Goal: Task Accomplishment & Management: Manage account settings

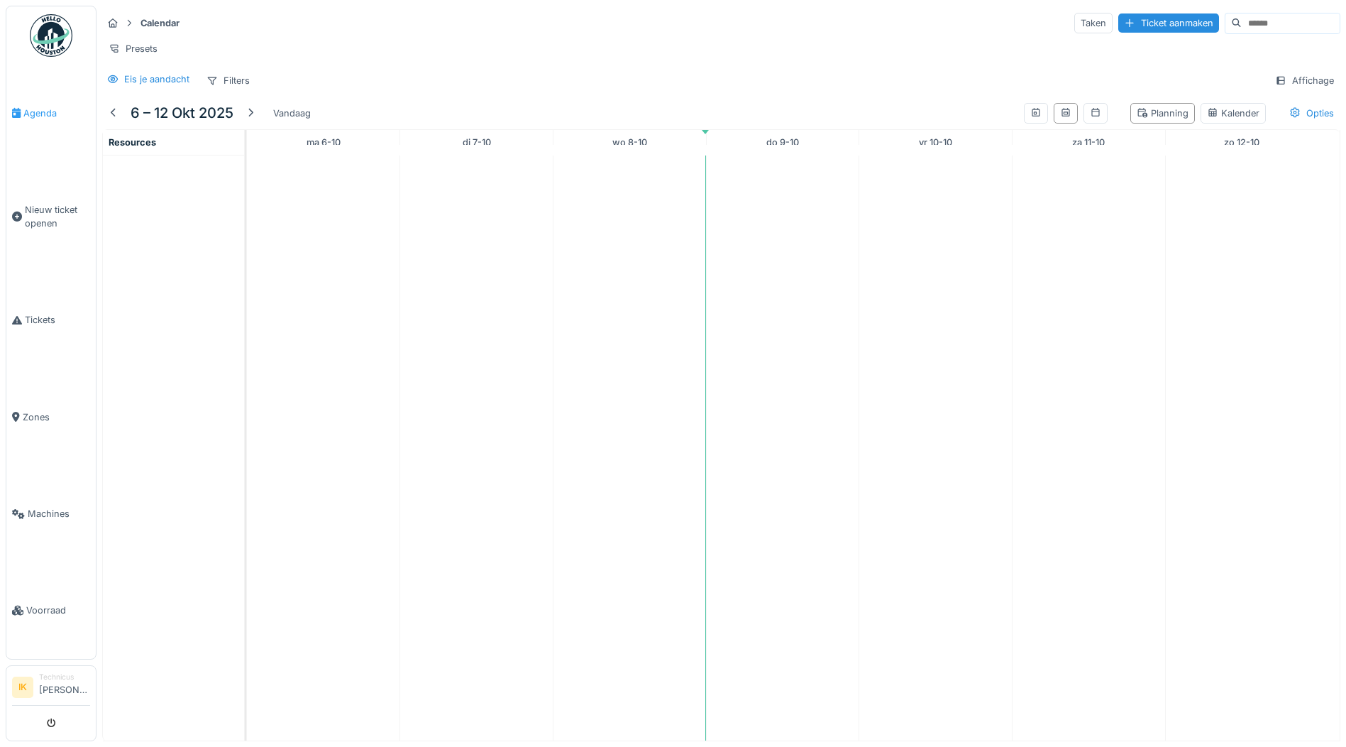
click at [45, 111] on span "Agenda" at bounding box center [56, 112] width 67 height 13
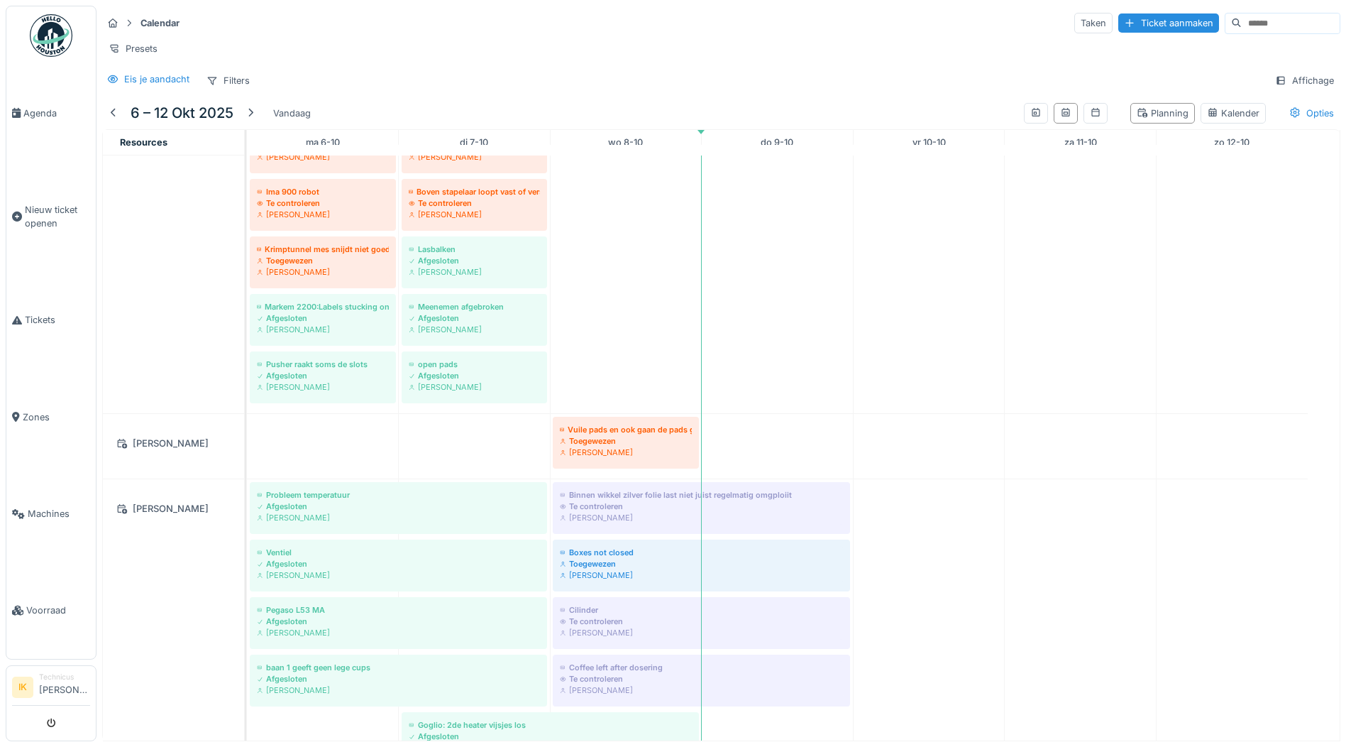
scroll to position [1008, 0]
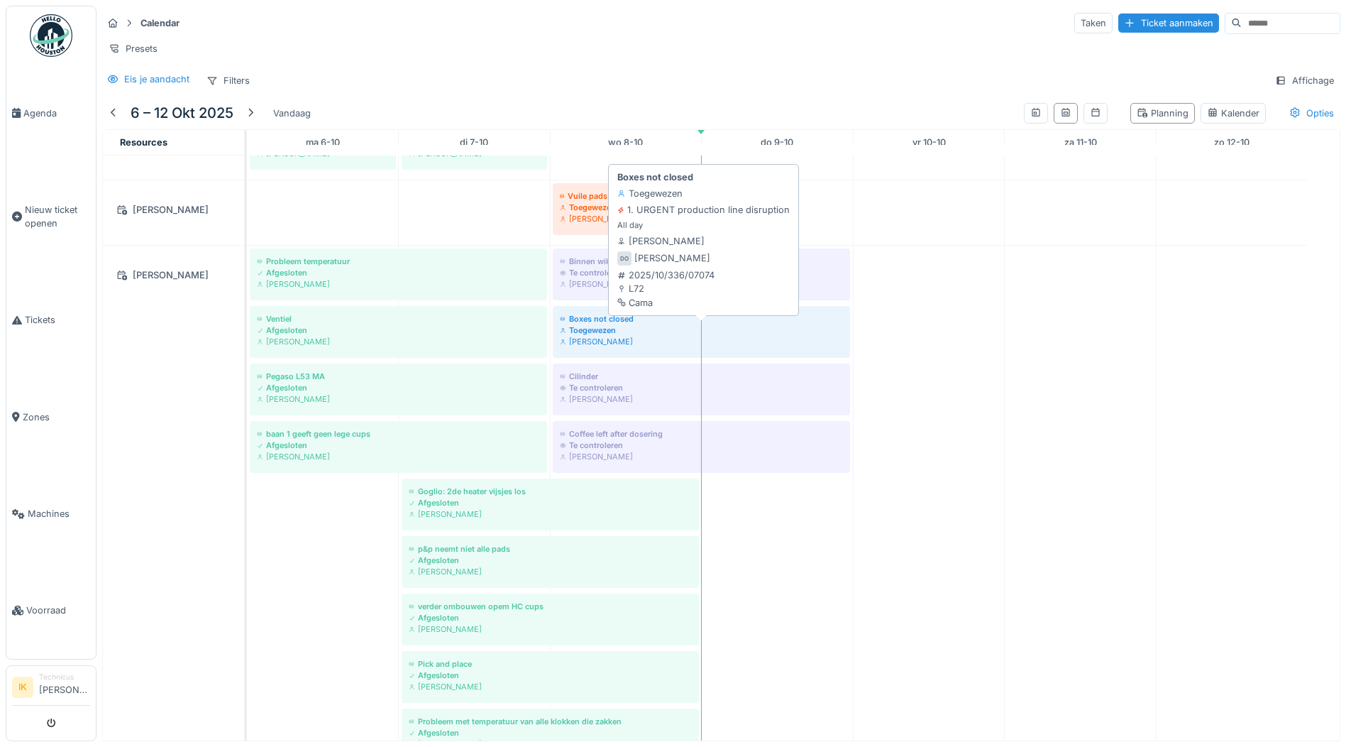
click at [597, 327] on div "Toegewezen" at bounding box center [701, 329] width 283 height 11
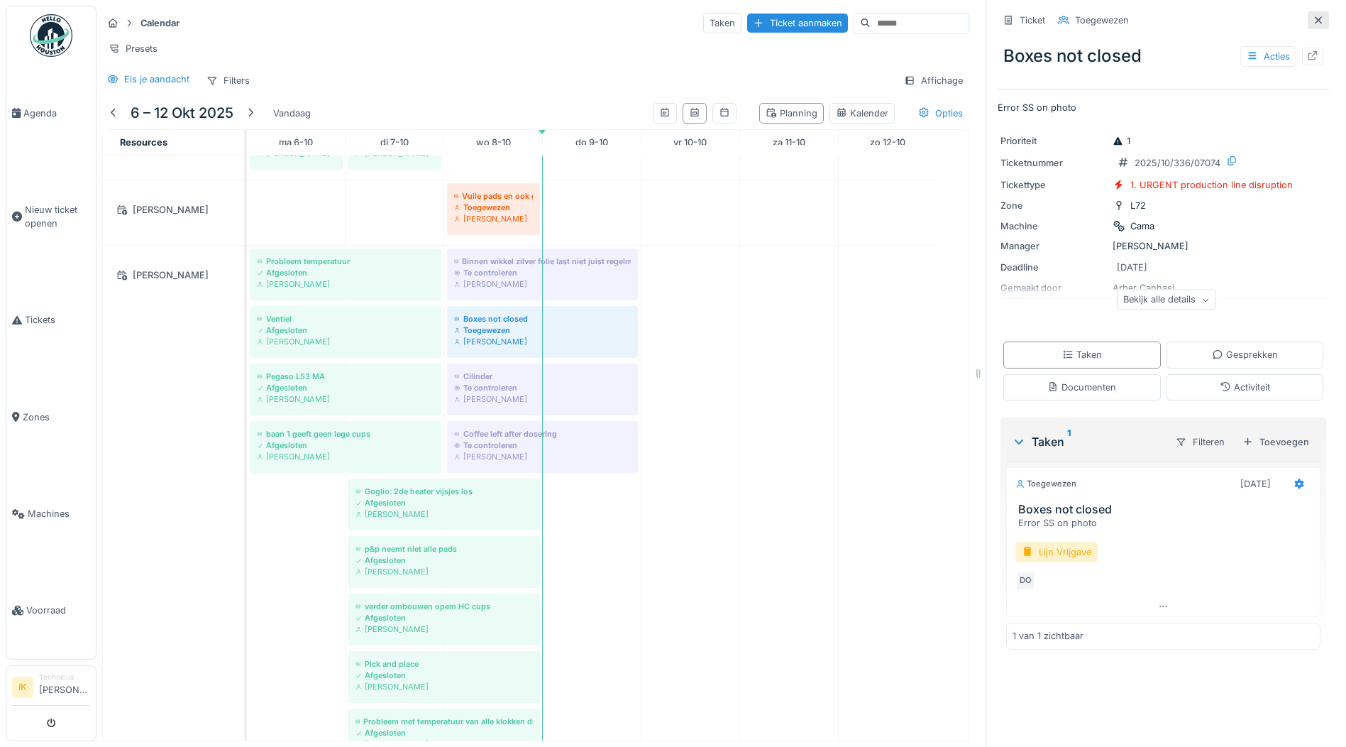
click at [1315, 16] on icon at bounding box center [1318, 19] width 7 height 7
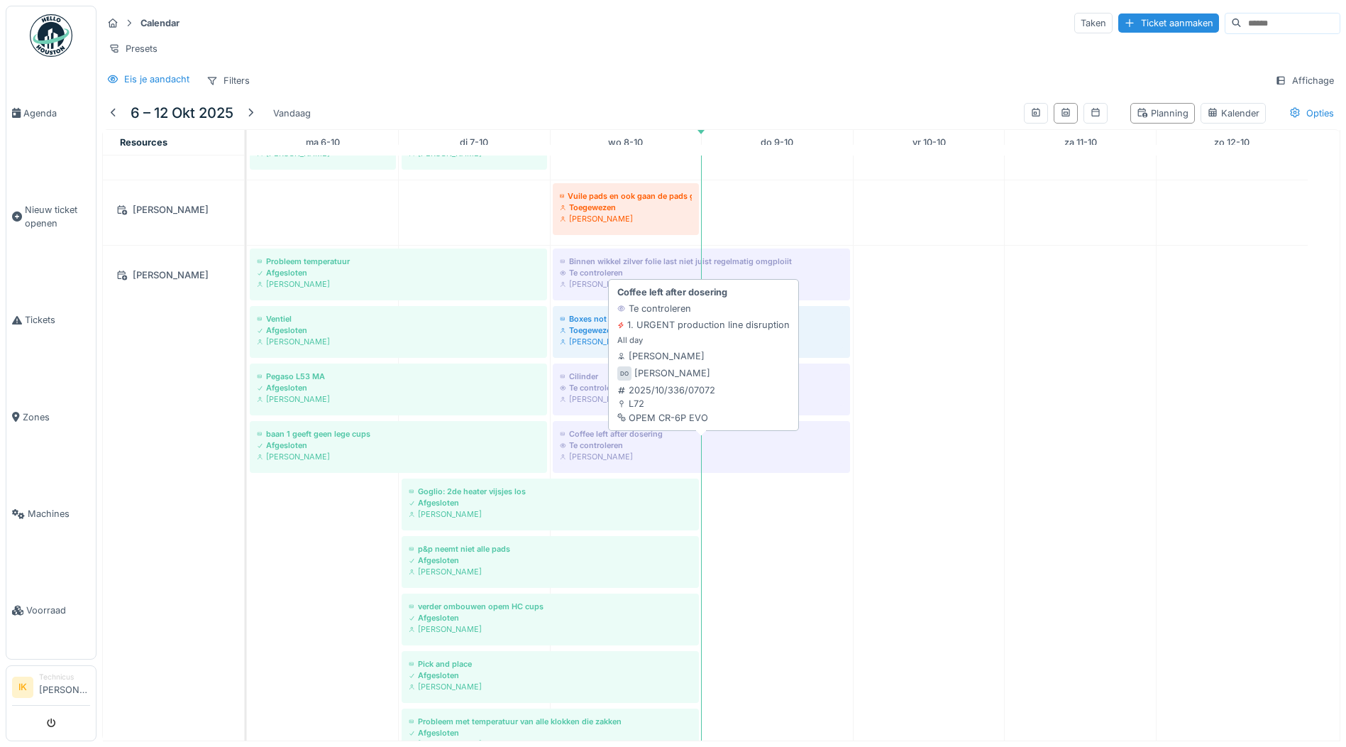
click at [617, 444] on div "Te controleren" at bounding box center [701, 444] width 283 height 11
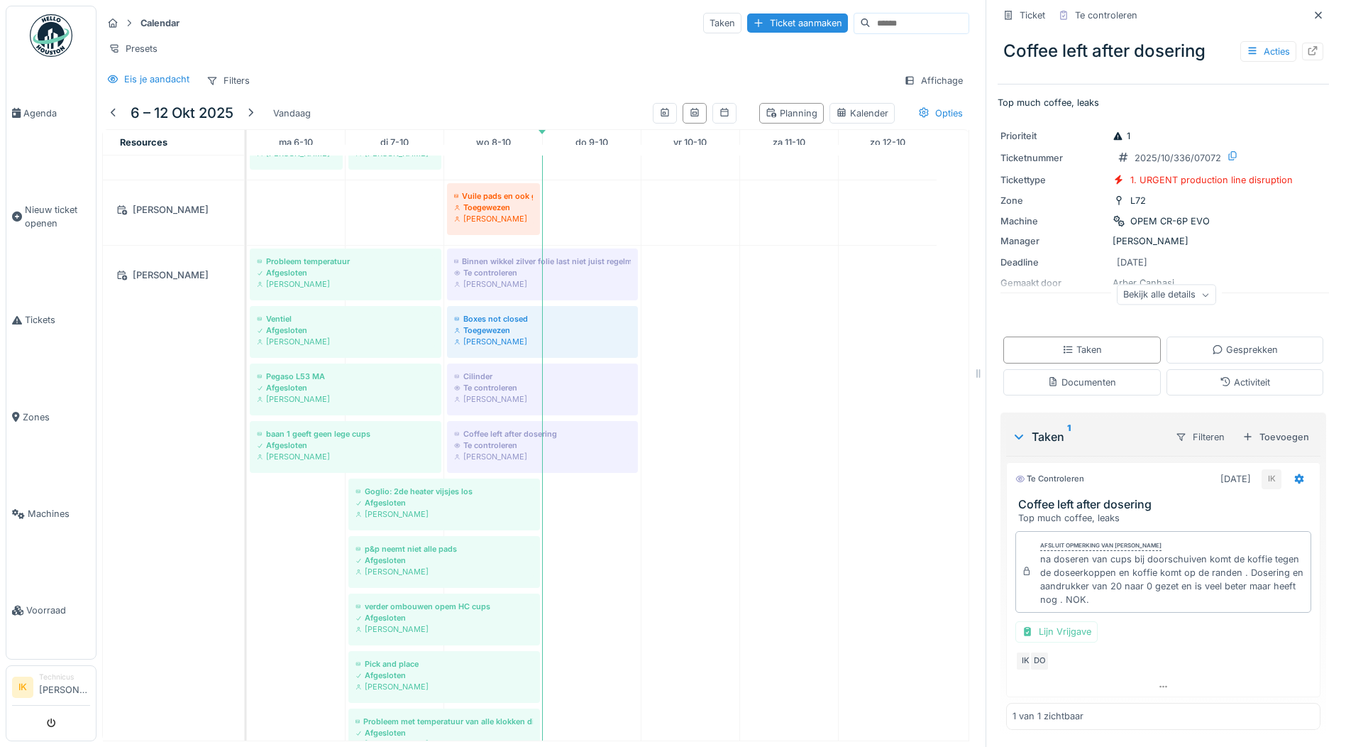
drag, startPoint x: 1299, startPoint y: 3, endPoint x: 603, endPoint y: 333, distance: 769.7
click at [1315, 11] on icon at bounding box center [1318, 14] width 7 height 7
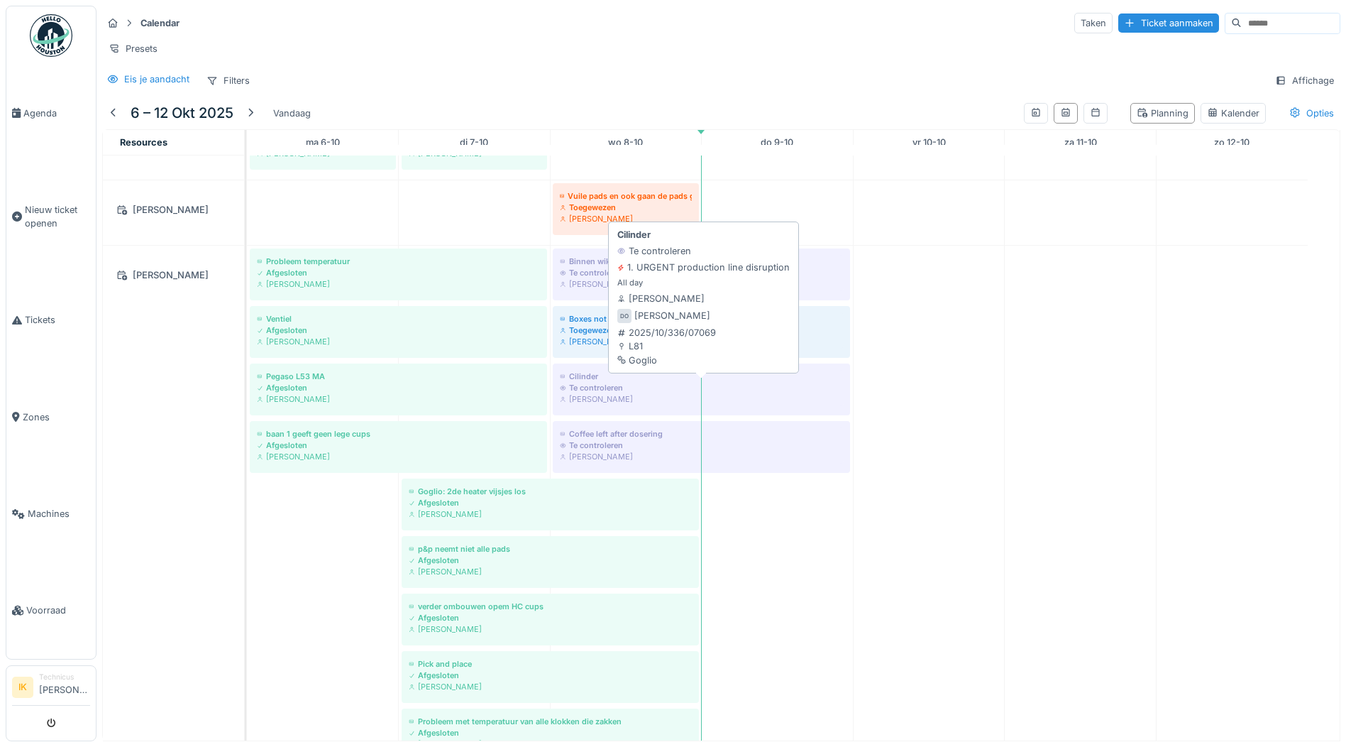
click at [604, 396] on div "[PERSON_NAME]" at bounding box center [701, 398] width 283 height 11
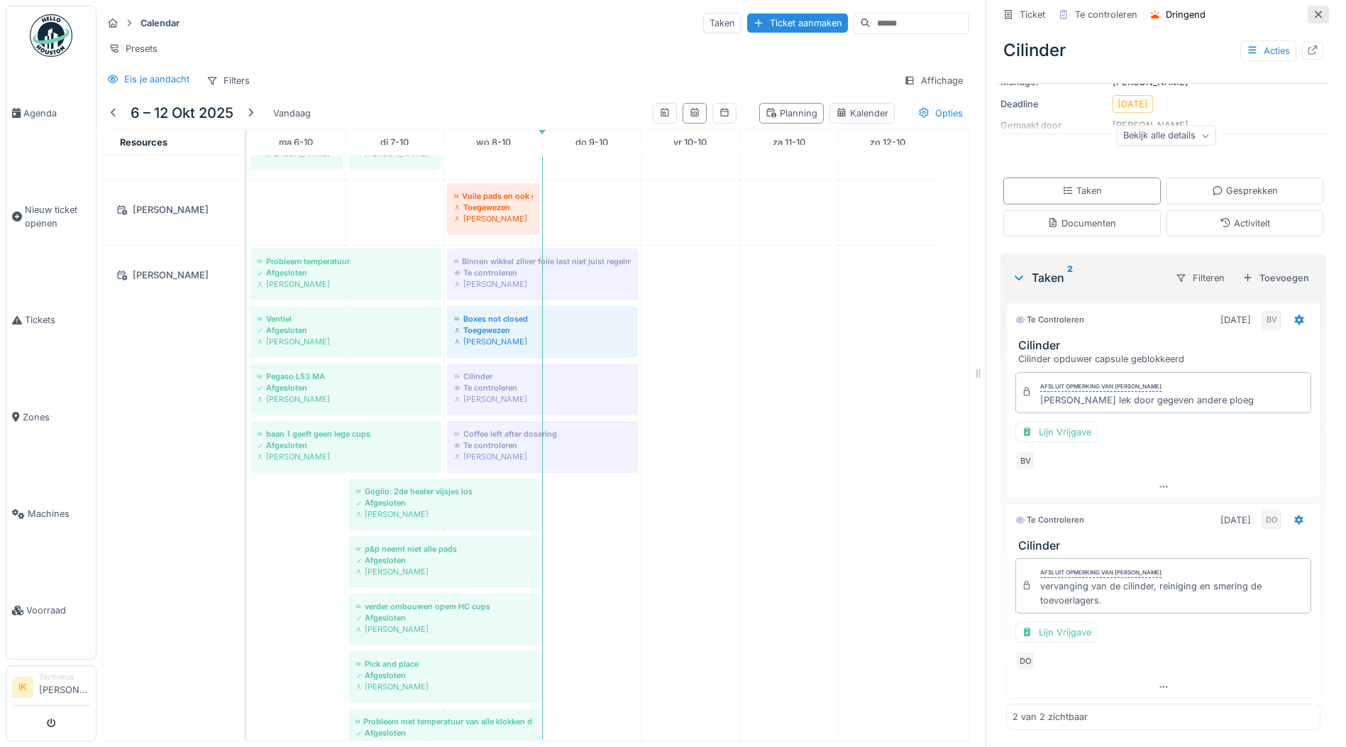
click at [1313, 10] on icon at bounding box center [1318, 14] width 11 height 9
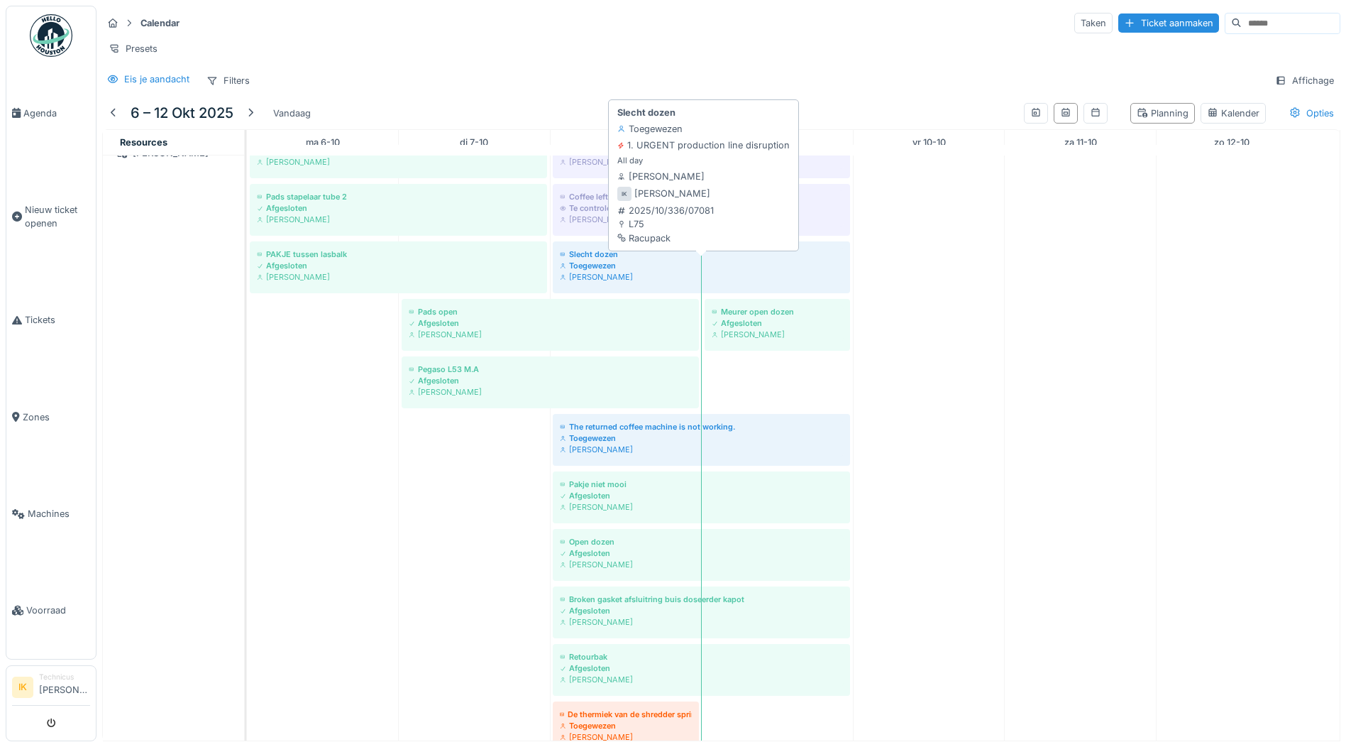
click at [602, 268] on div "Toegewezen" at bounding box center [701, 265] width 283 height 11
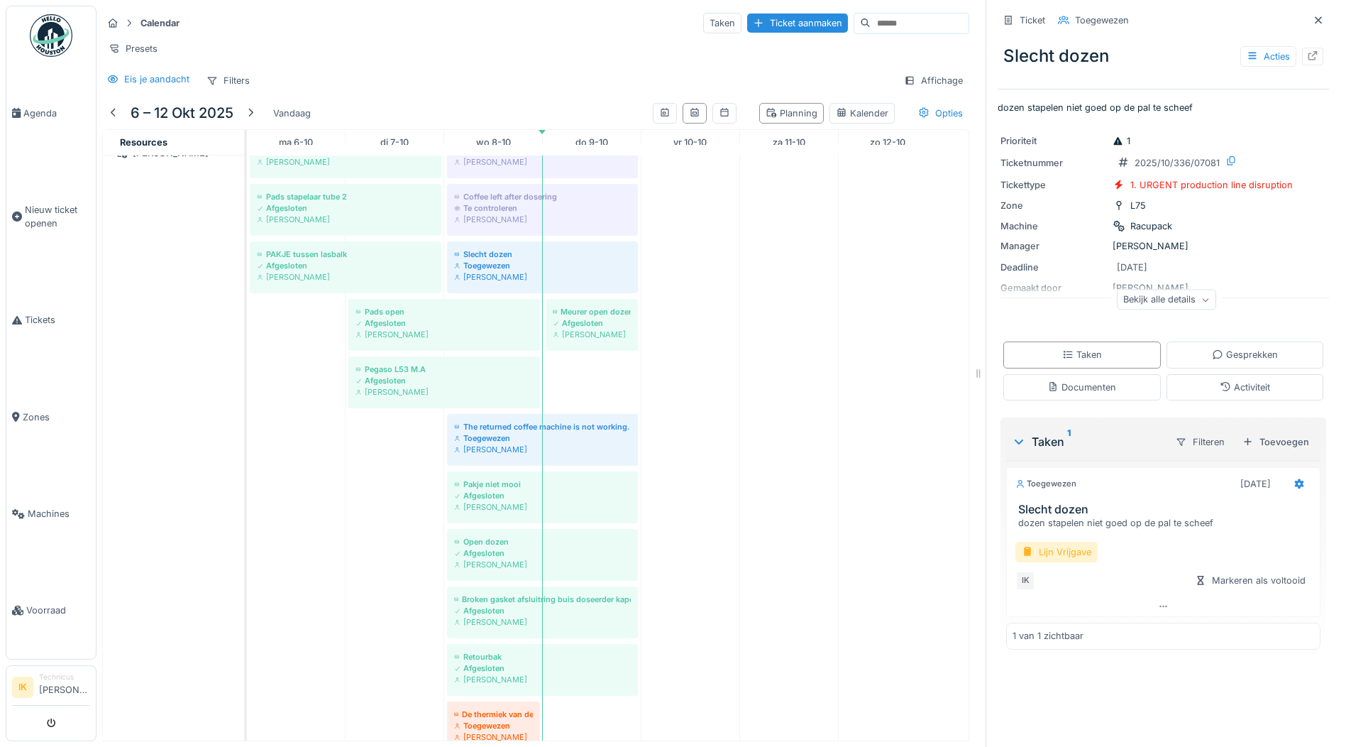
click at [1040, 541] on div "Lijn Vrijgave" at bounding box center [1056, 551] width 82 height 21
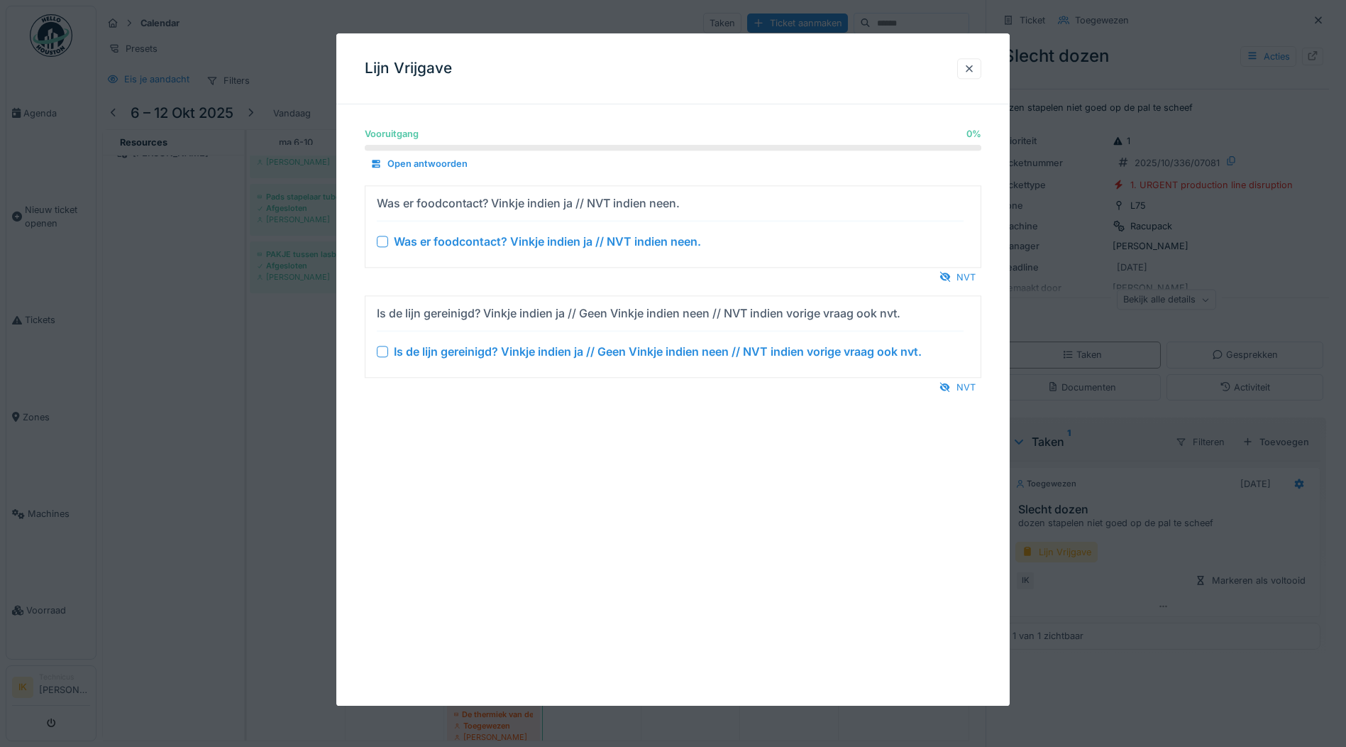
click at [383, 240] on div at bounding box center [382, 241] width 11 height 11
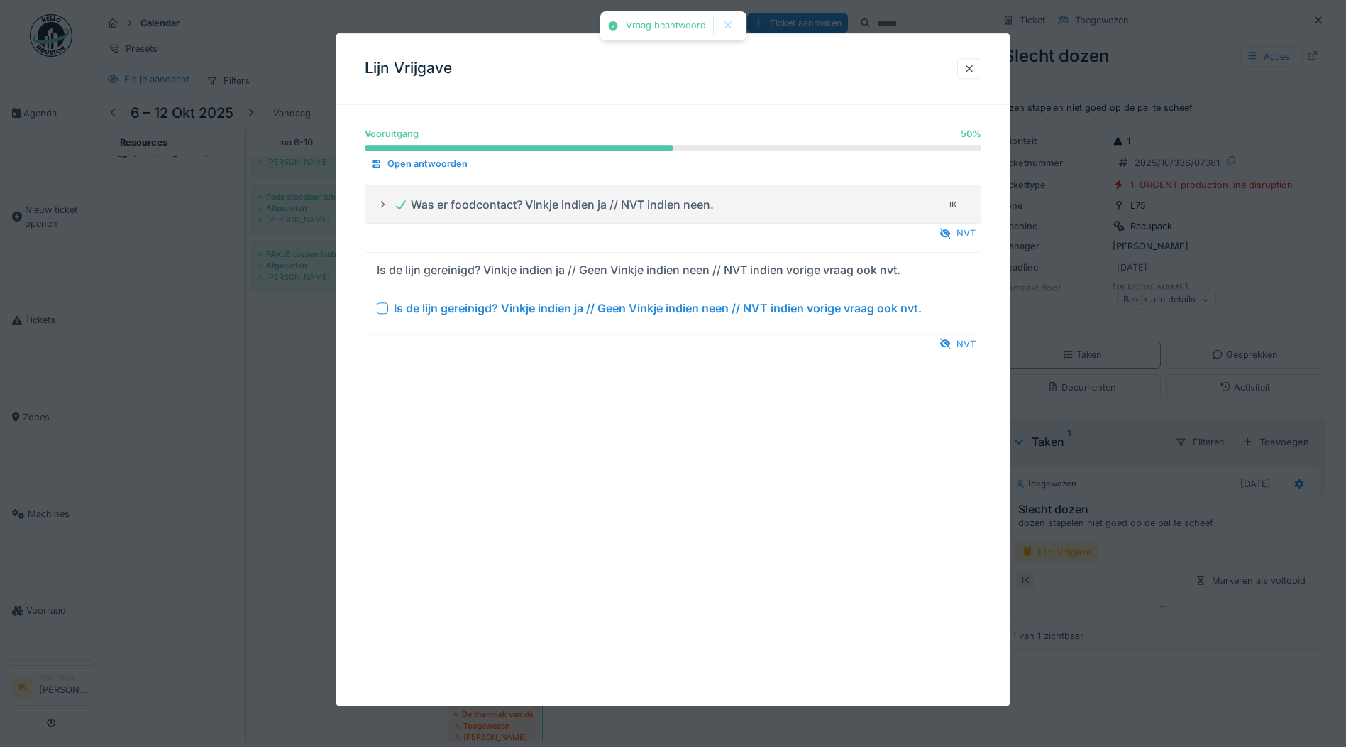
click at [382, 310] on div at bounding box center [382, 307] width 11 height 11
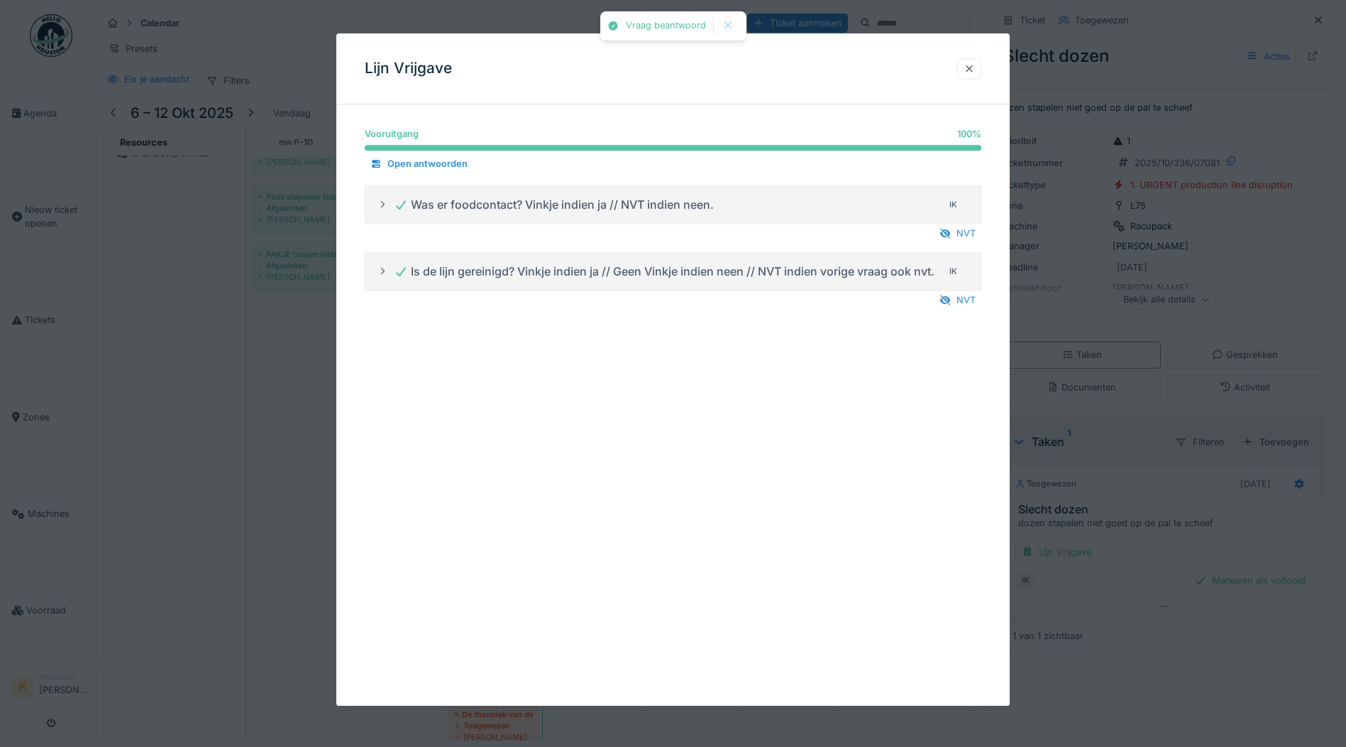
click at [971, 68] on div at bounding box center [969, 68] width 11 height 13
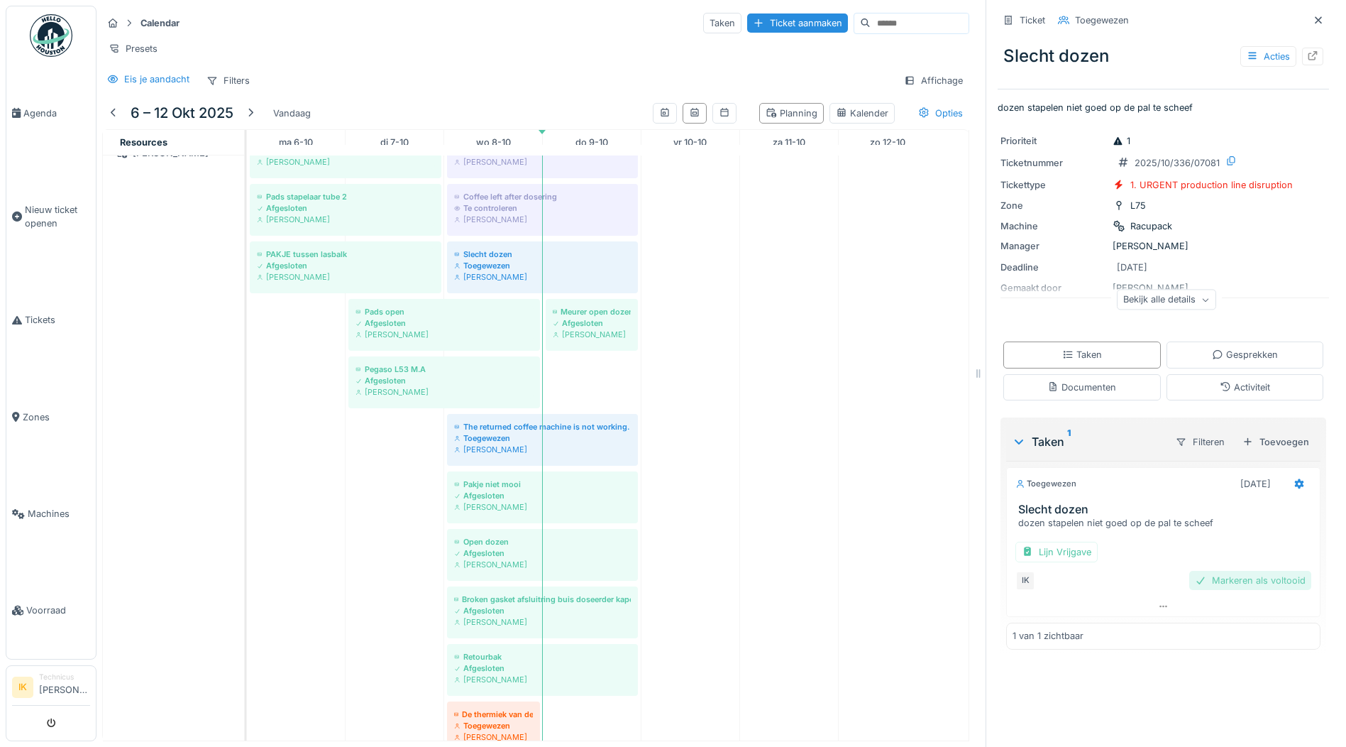
click at [1245, 571] on div "Markeren als voltooid" at bounding box center [1250, 580] width 122 height 19
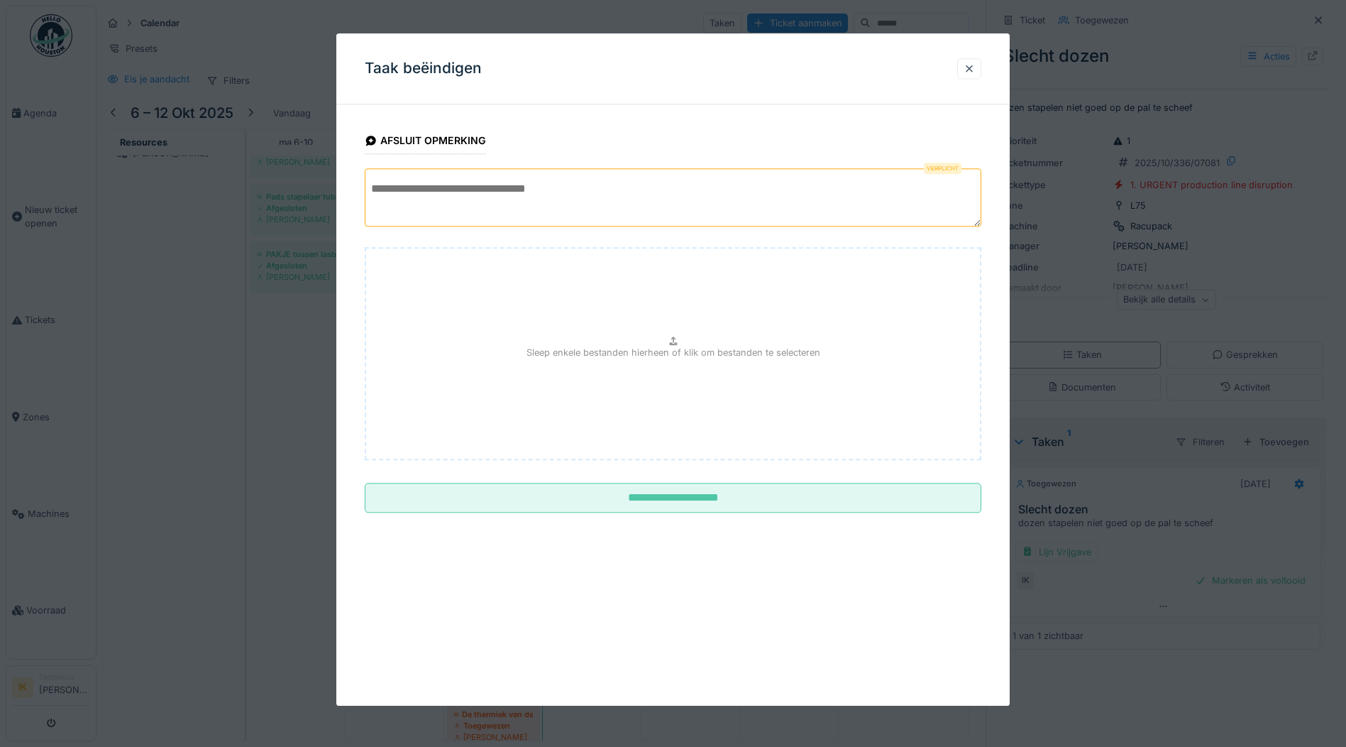
click at [409, 182] on textarea at bounding box center [673, 197] width 617 height 58
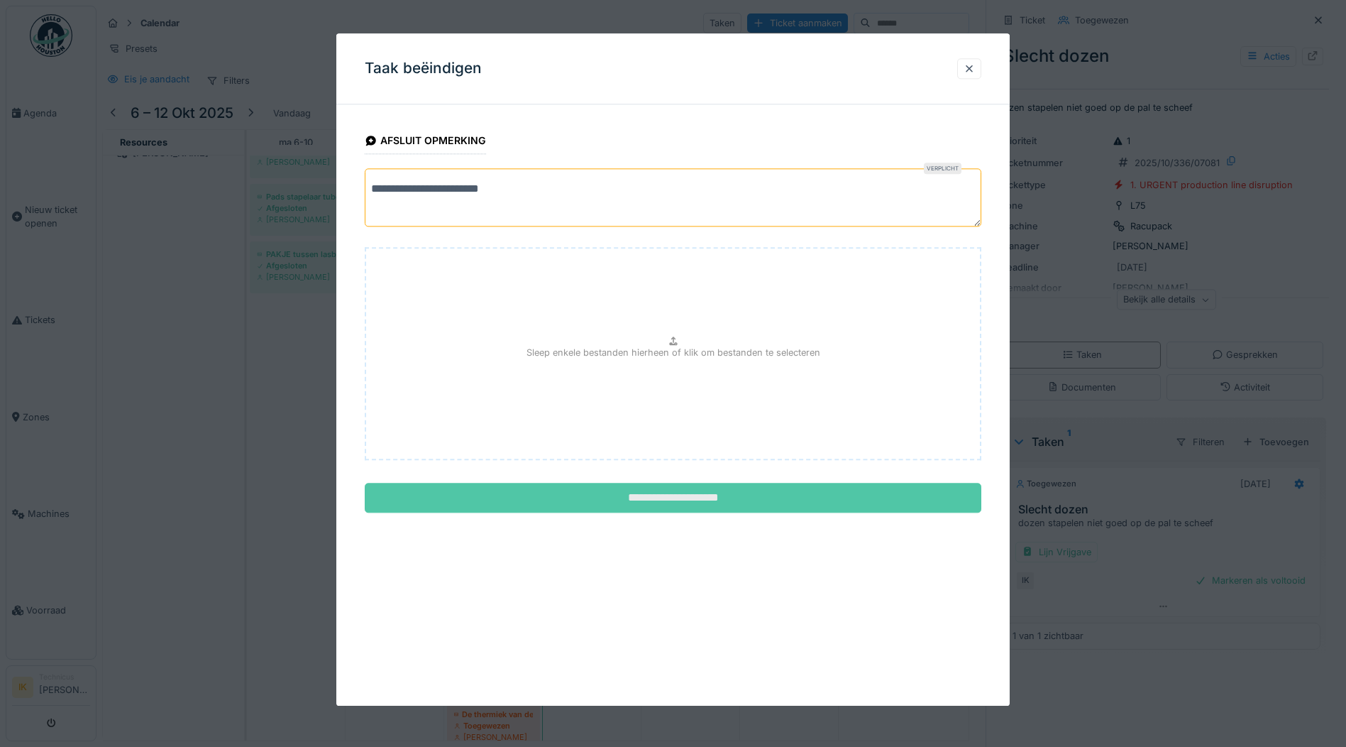
type textarea "**********"
click at [672, 500] on input "**********" at bounding box center [673, 498] width 617 height 30
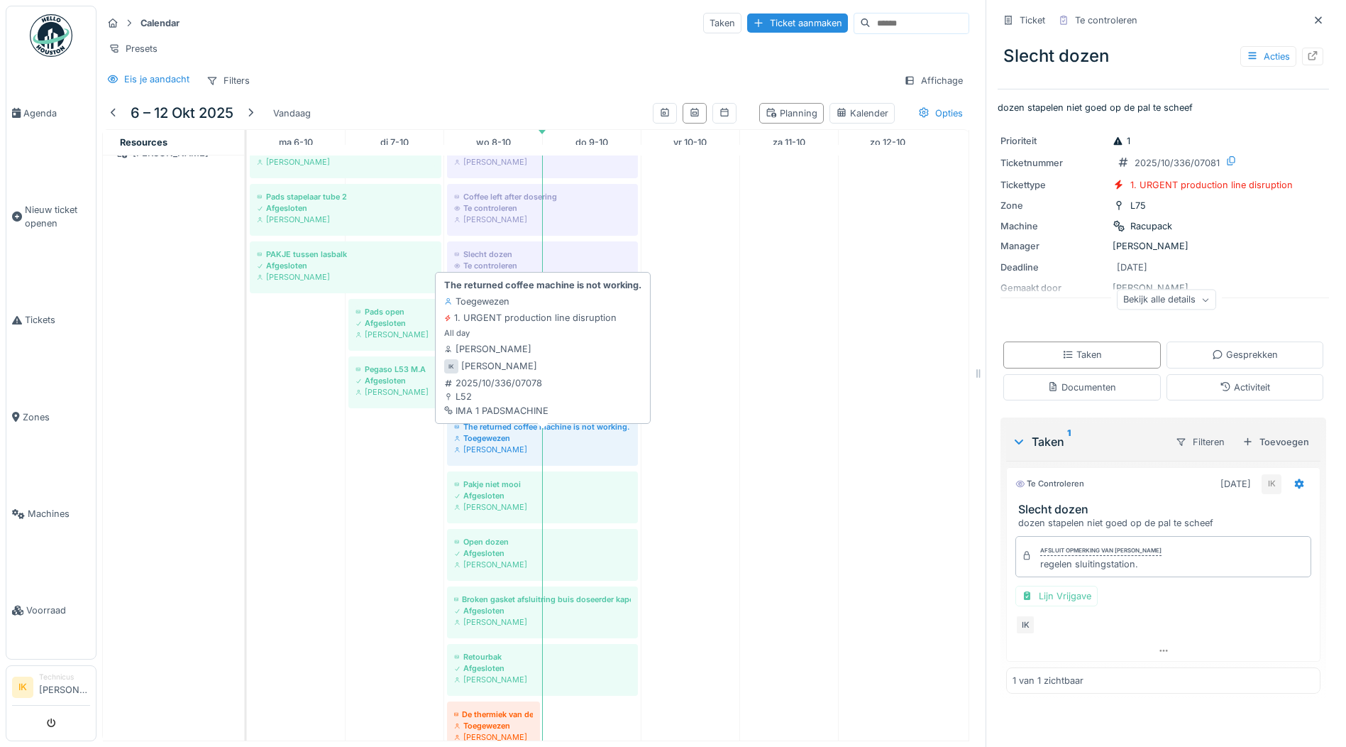
click at [554, 448] on div "[PERSON_NAME]" at bounding box center [542, 449] width 177 height 11
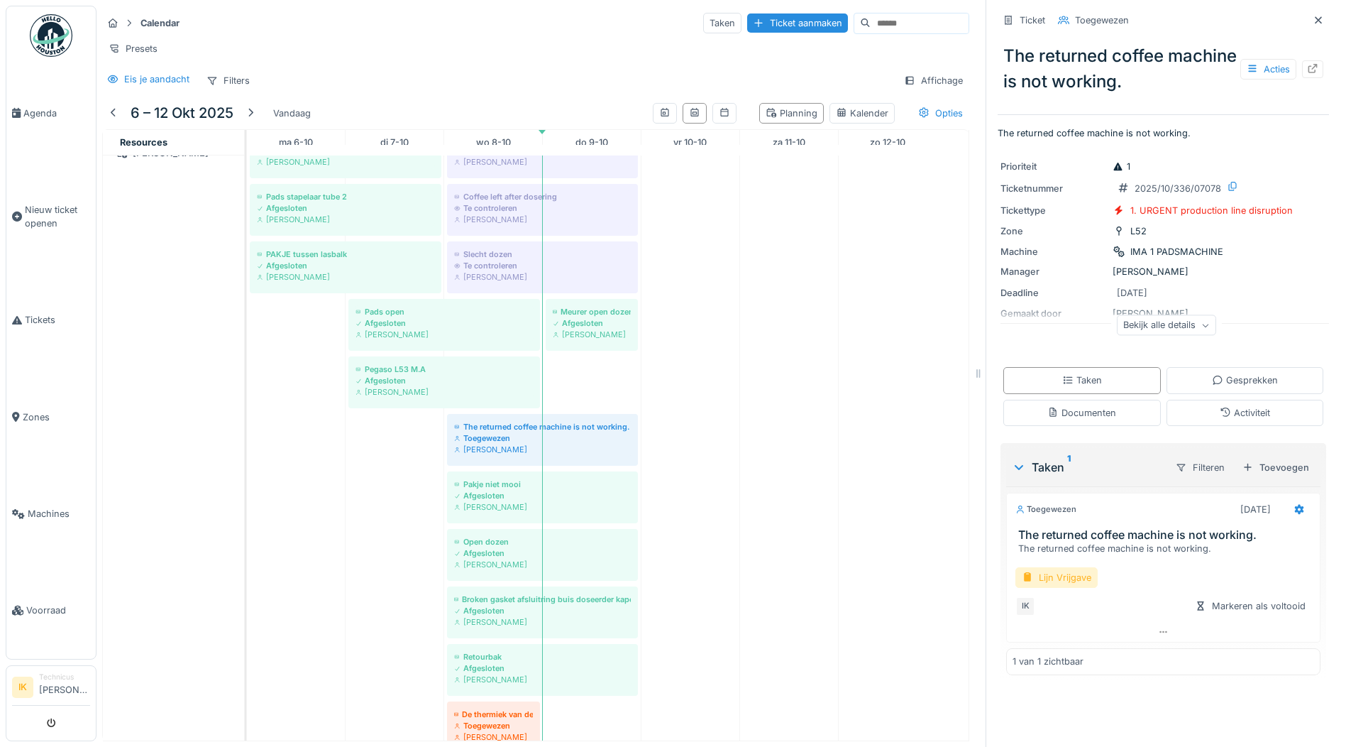
click at [1047, 567] on div "Lijn Vrijgave" at bounding box center [1056, 577] width 82 height 21
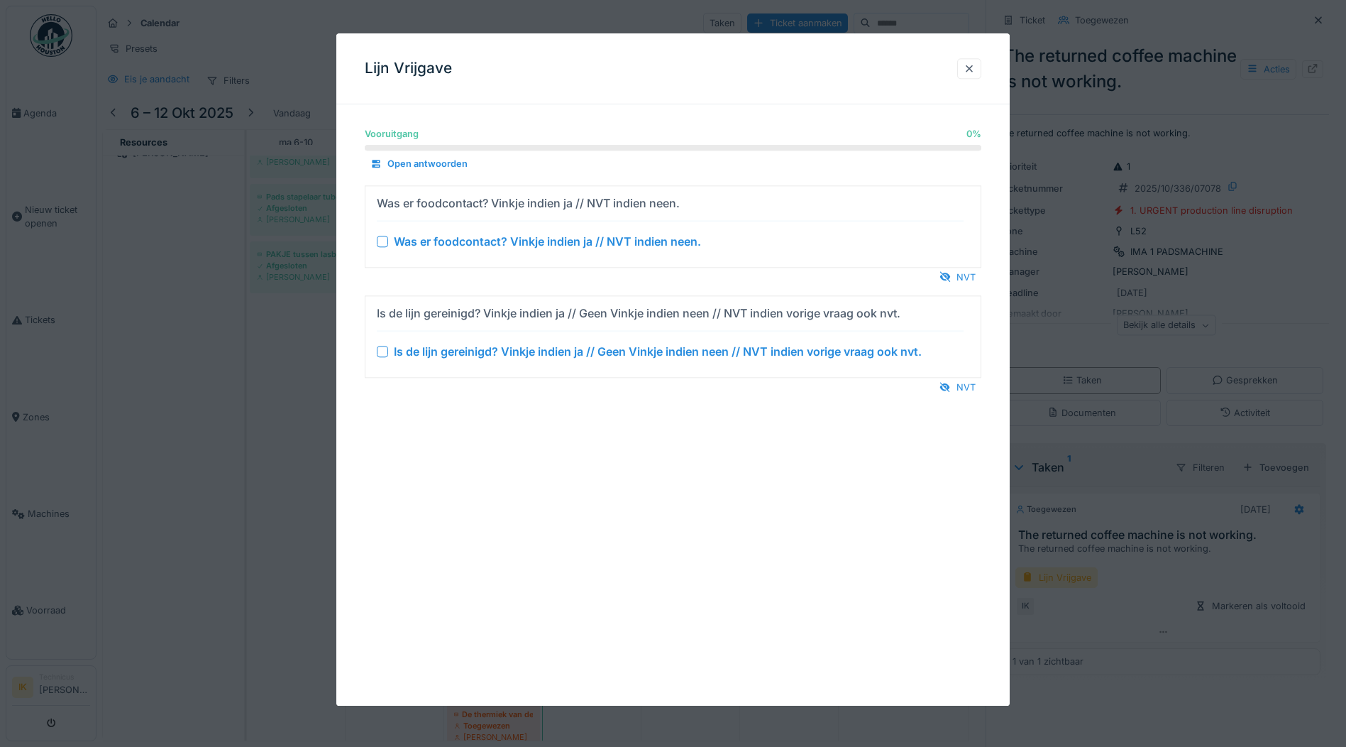
click at [382, 241] on div at bounding box center [382, 241] width 11 height 11
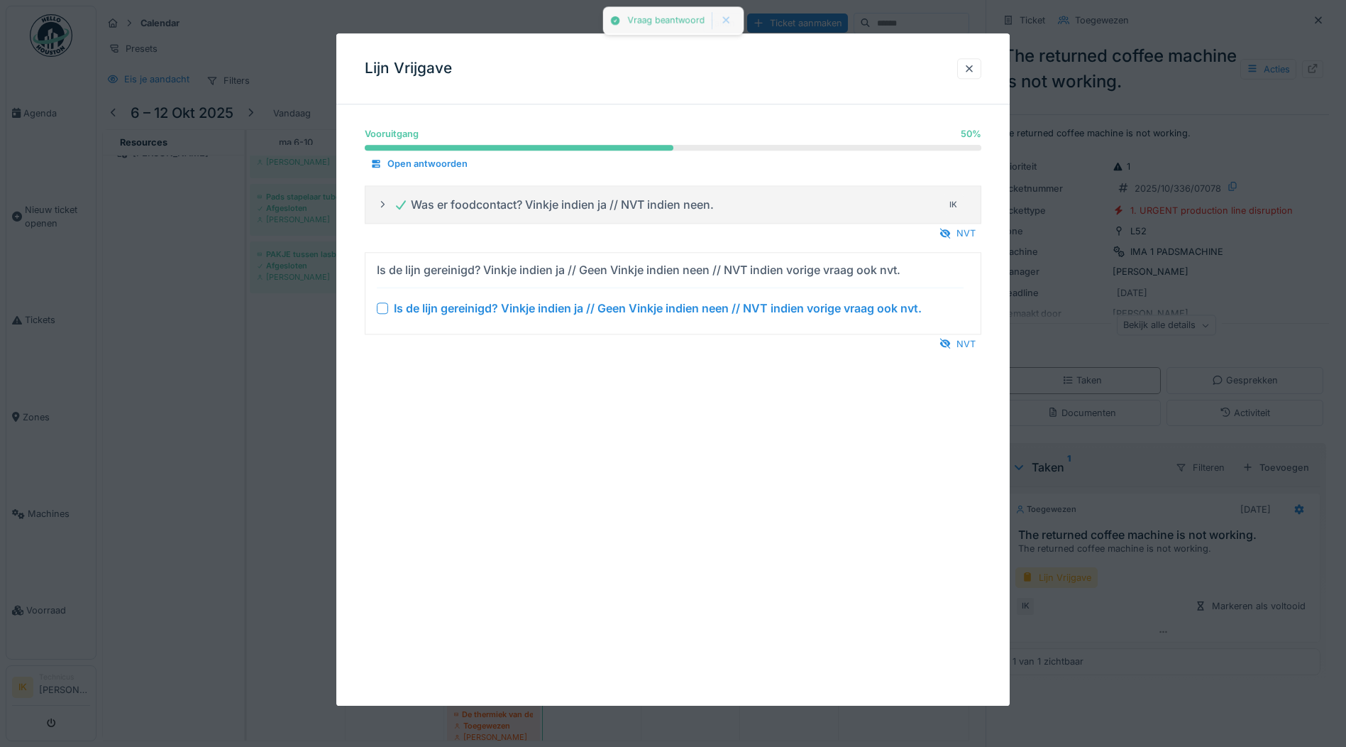
click at [385, 312] on div at bounding box center [382, 307] width 11 height 11
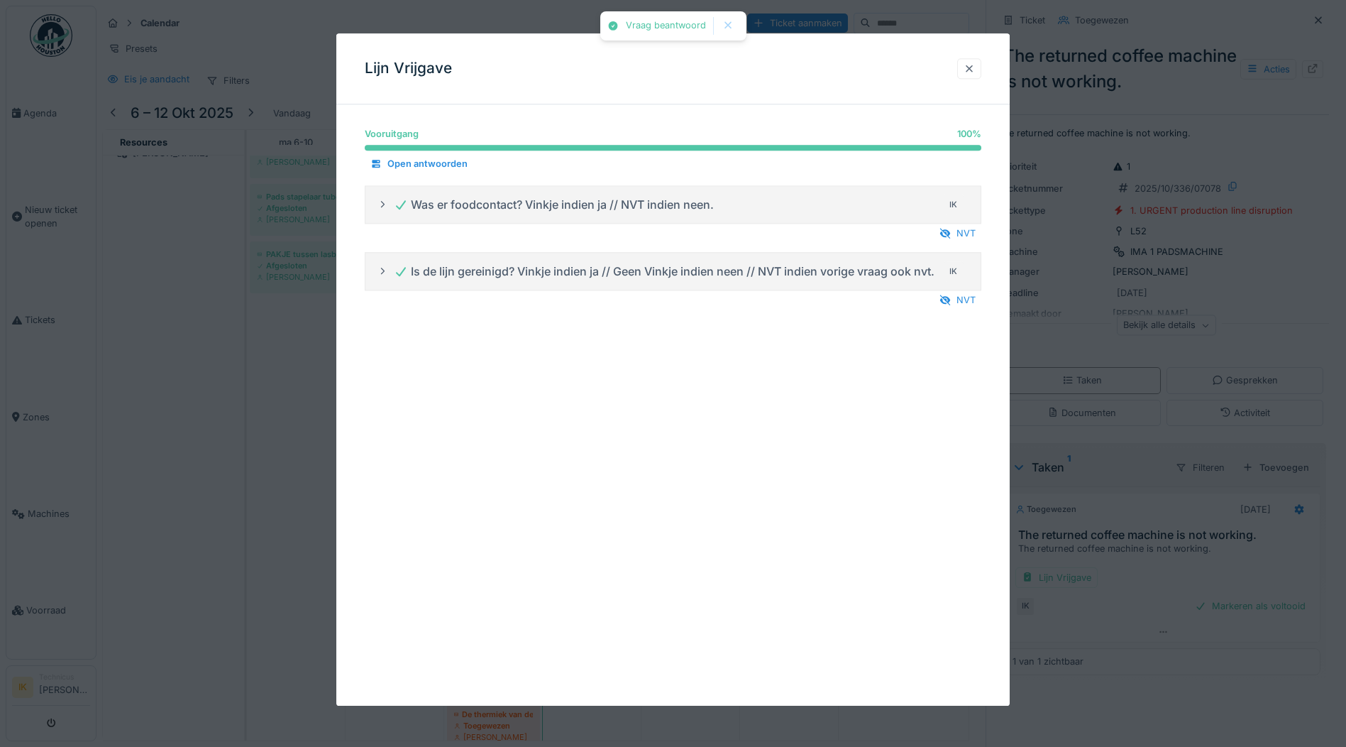
click at [970, 70] on div at bounding box center [969, 68] width 11 height 13
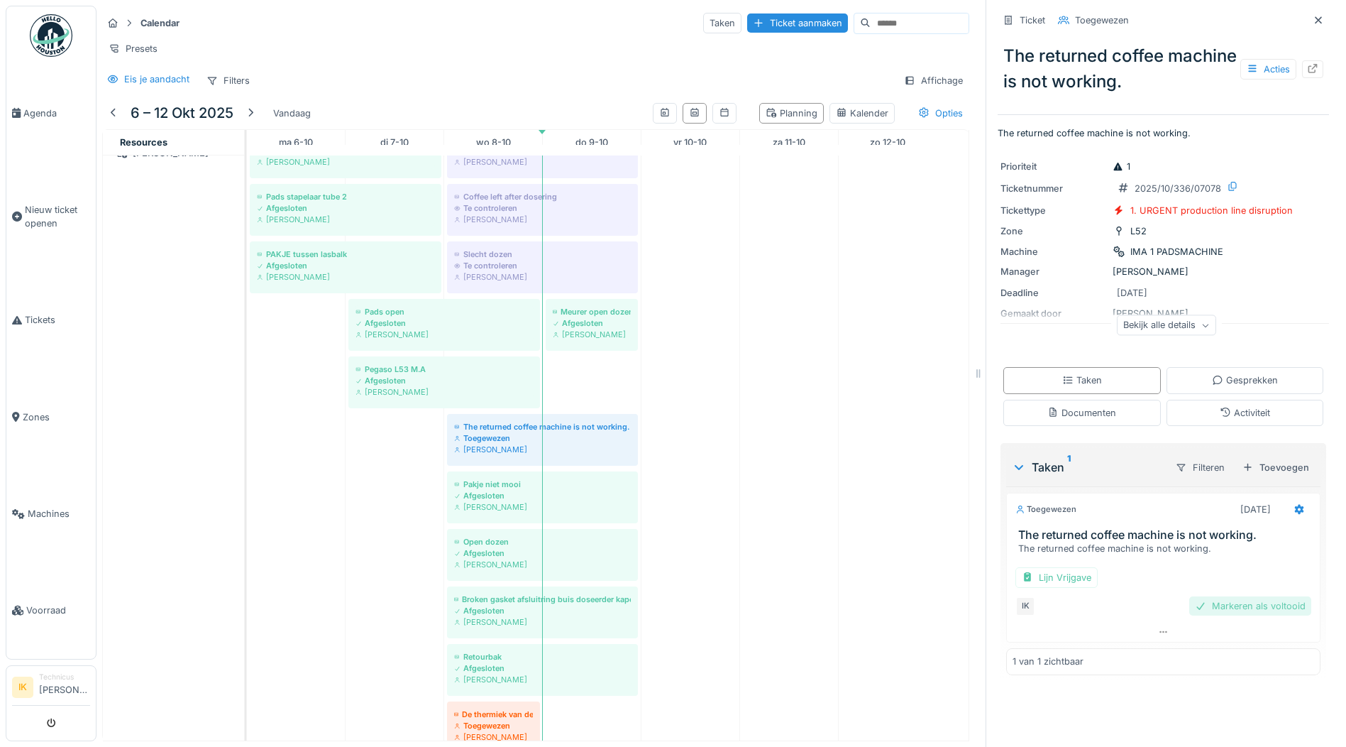
click at [1234, 596] on div "Markeren als voltooid" at bounding box center [1250, 605] width 122 height 19
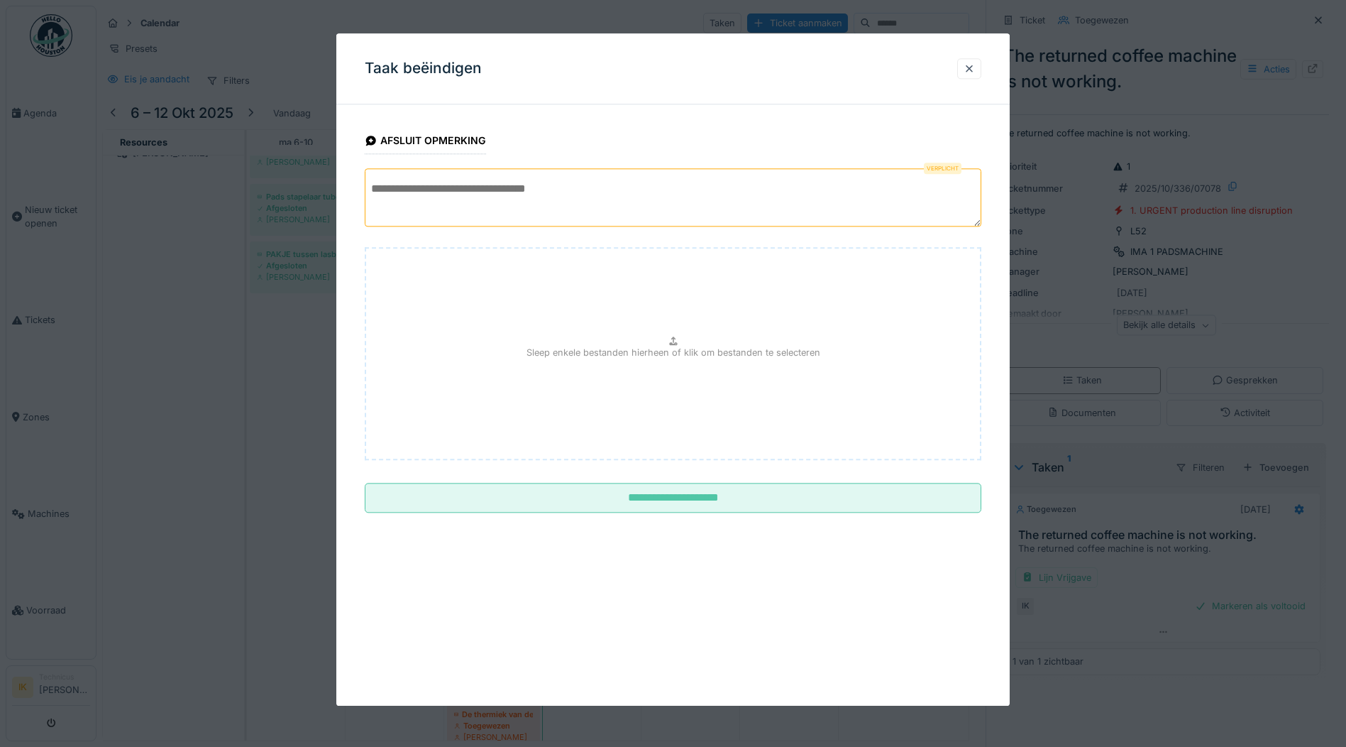
click at [395, 187] on textarea at bounding box center [673, 197] width 617 height 58
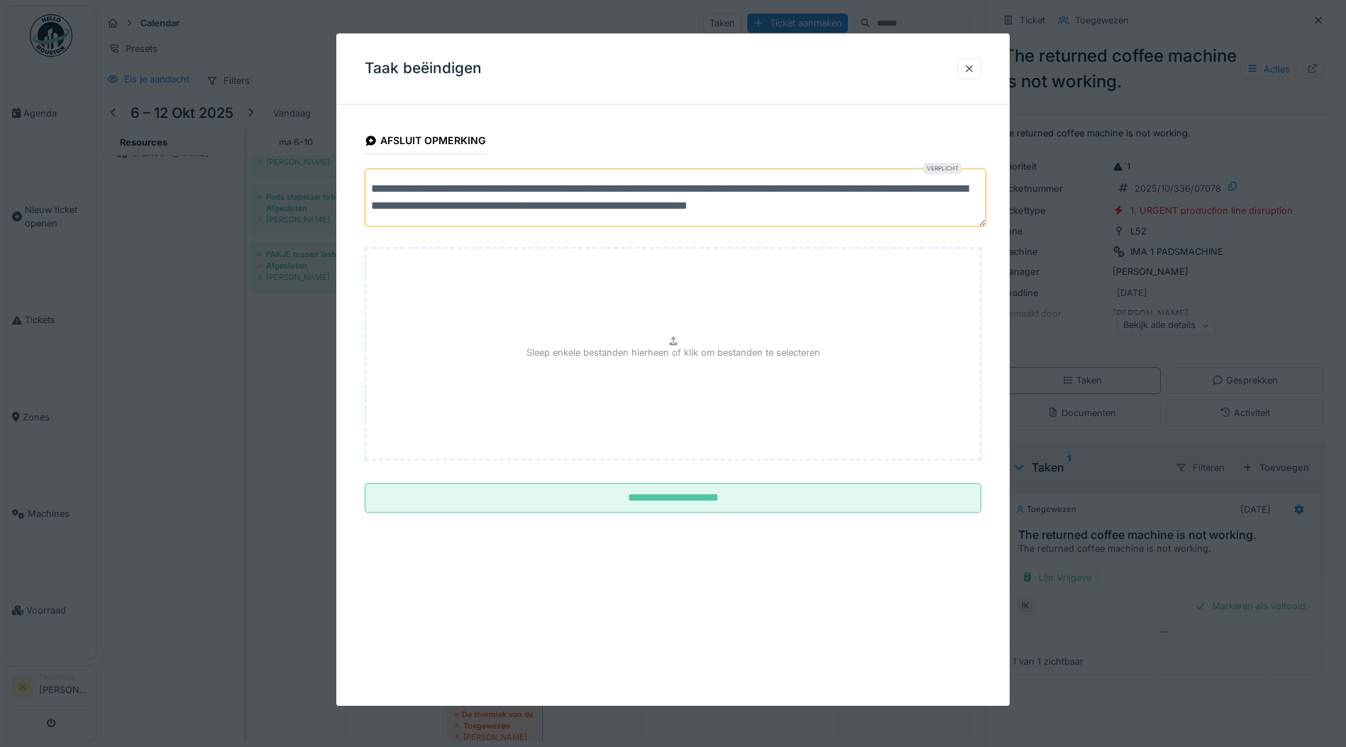
scroll to position [5, 0]
type textarea "**********"
click at [651, 346] on p "Sleep enkele bestanden hierheen of klik om bestanden te selecteren" at bounding box center [674, 352] width 294 height 13
type input "**********"
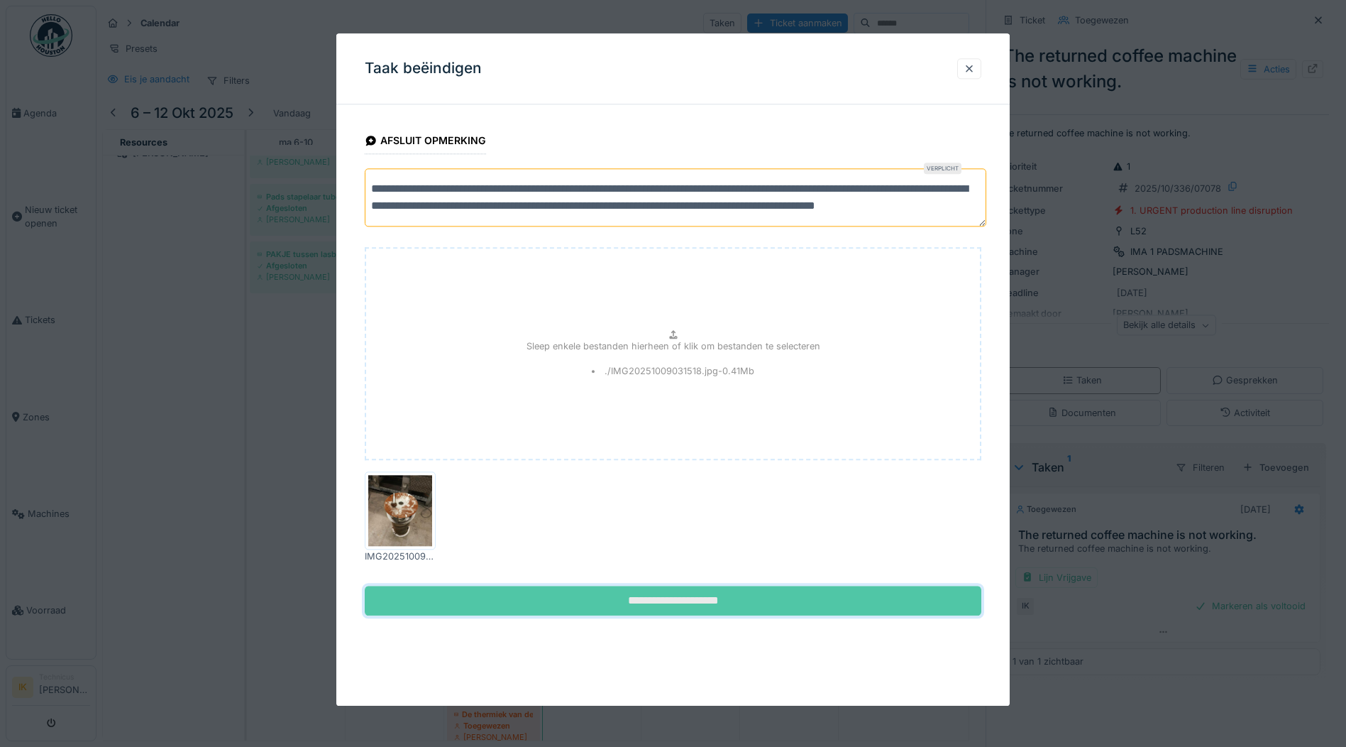
click at [673, 599] on input "**********" at bounding box center [673, 601] width 617 height 30
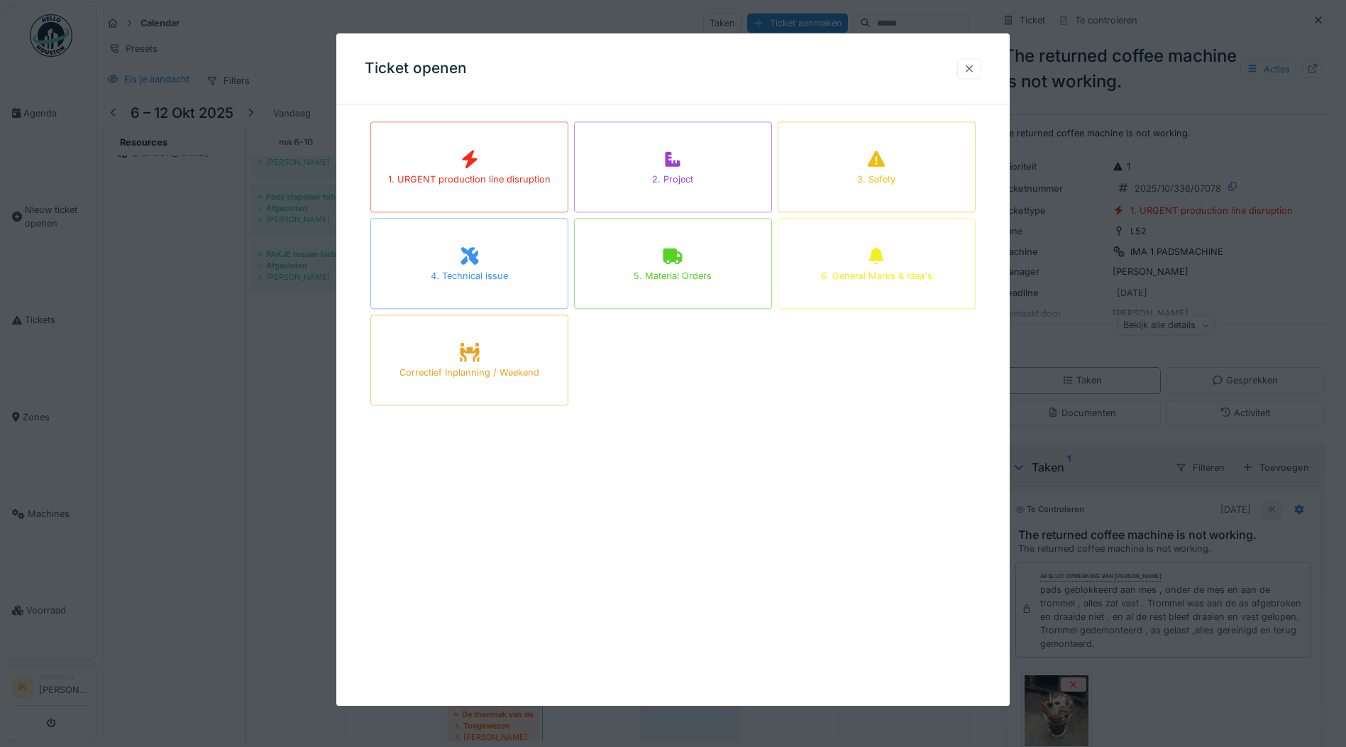
click at [974, 71] on div at bounding box center [969, 68] width 11 height 13
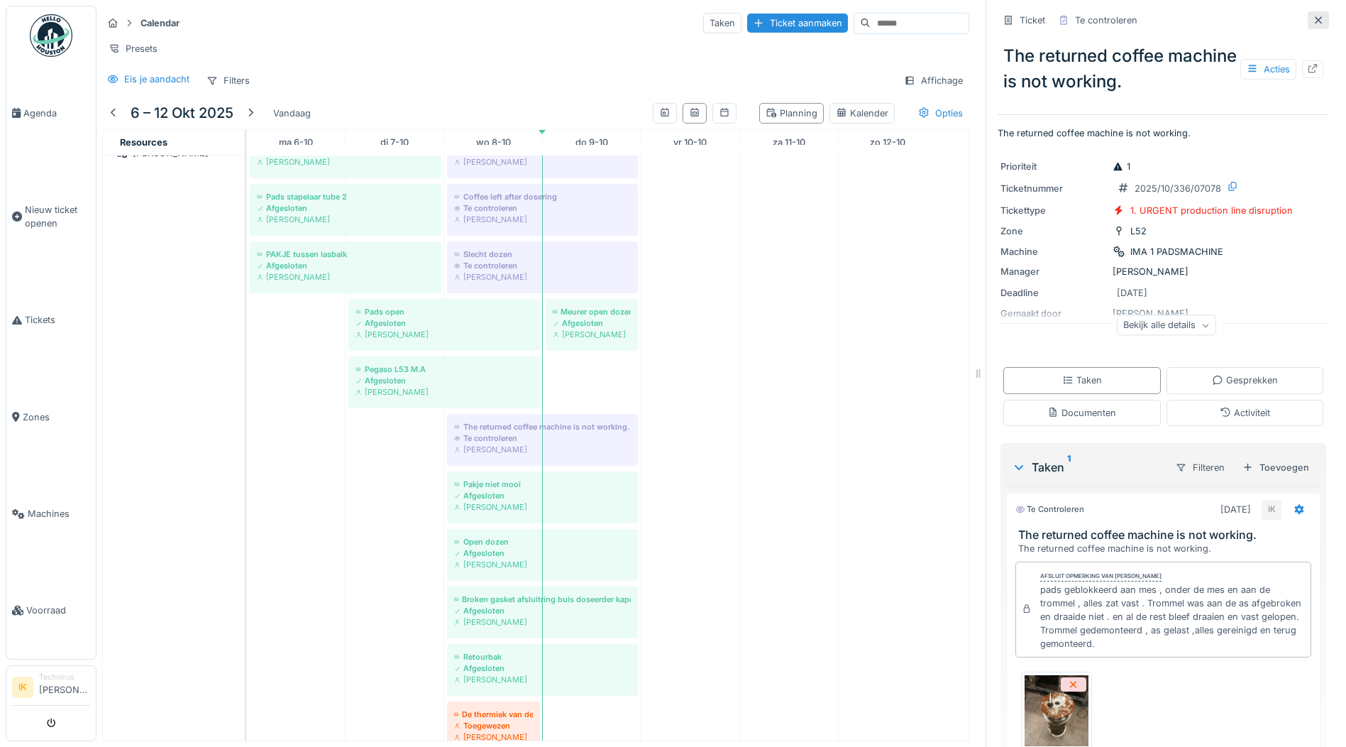
click at [1313, 16] on icon at bounding box center [1318, 20] width 11 height 9
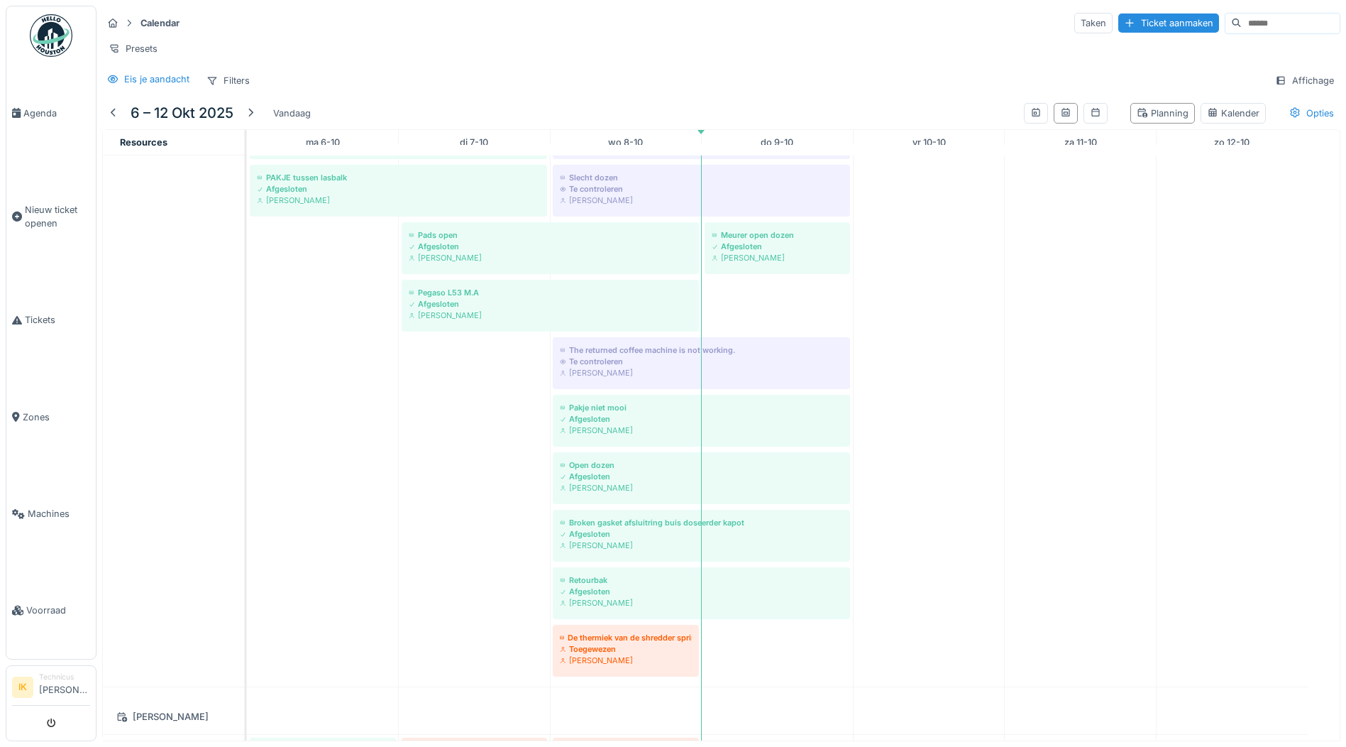
scroll to position [2283, 0]
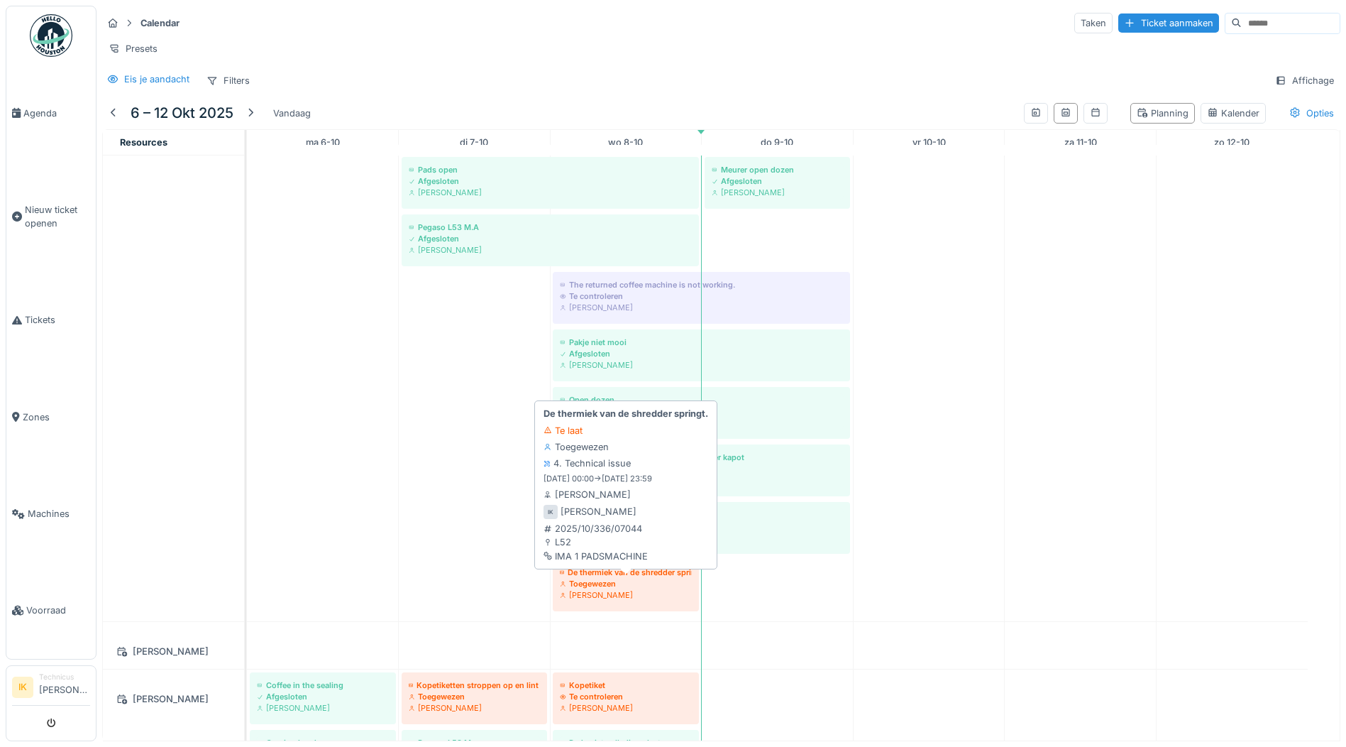
click at [596, 574] on div "De thermiek van de shredder springt." at bounding box center [626, 571] width 132 height 11
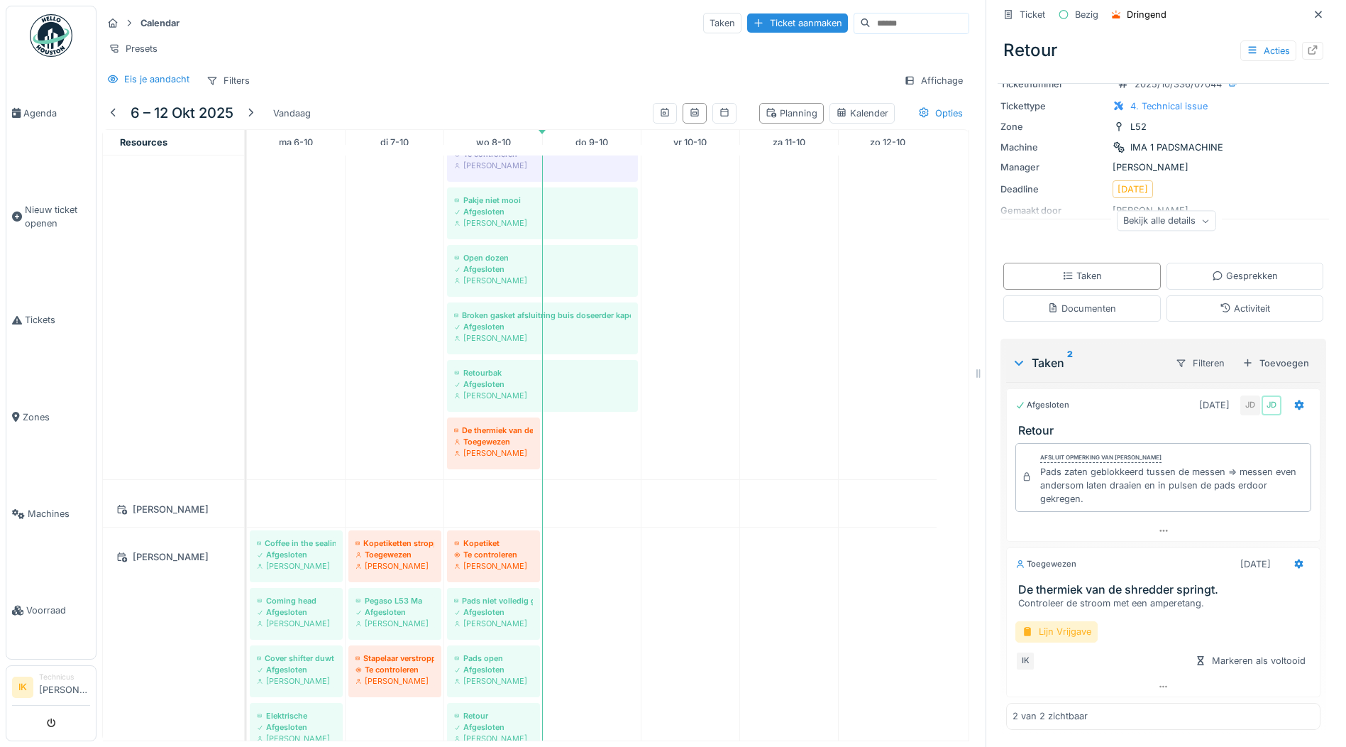
click at [1060, 621] on div "Lijn Vrijgave" at bounding box center [1056, 631] width 82 height 21
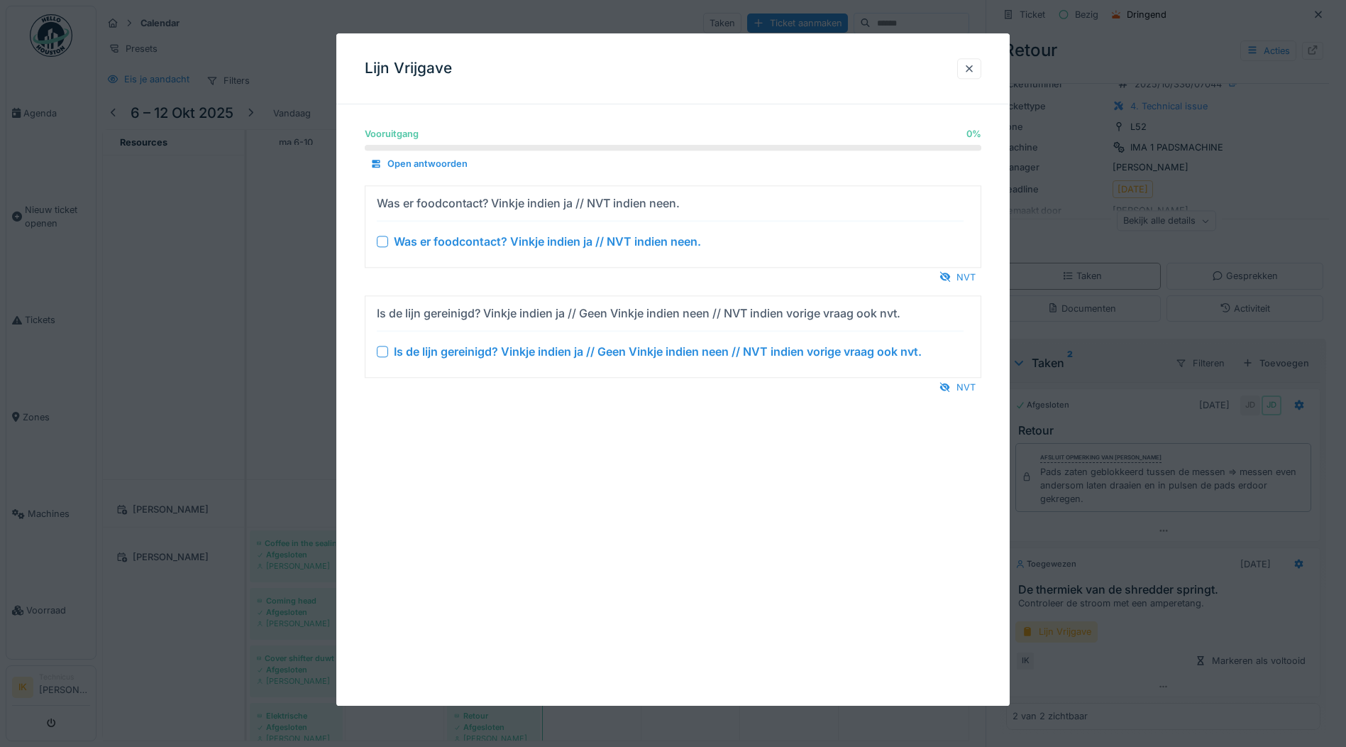
click at [382, 238] on div at bounding box center [382, 241] width 11 height 11
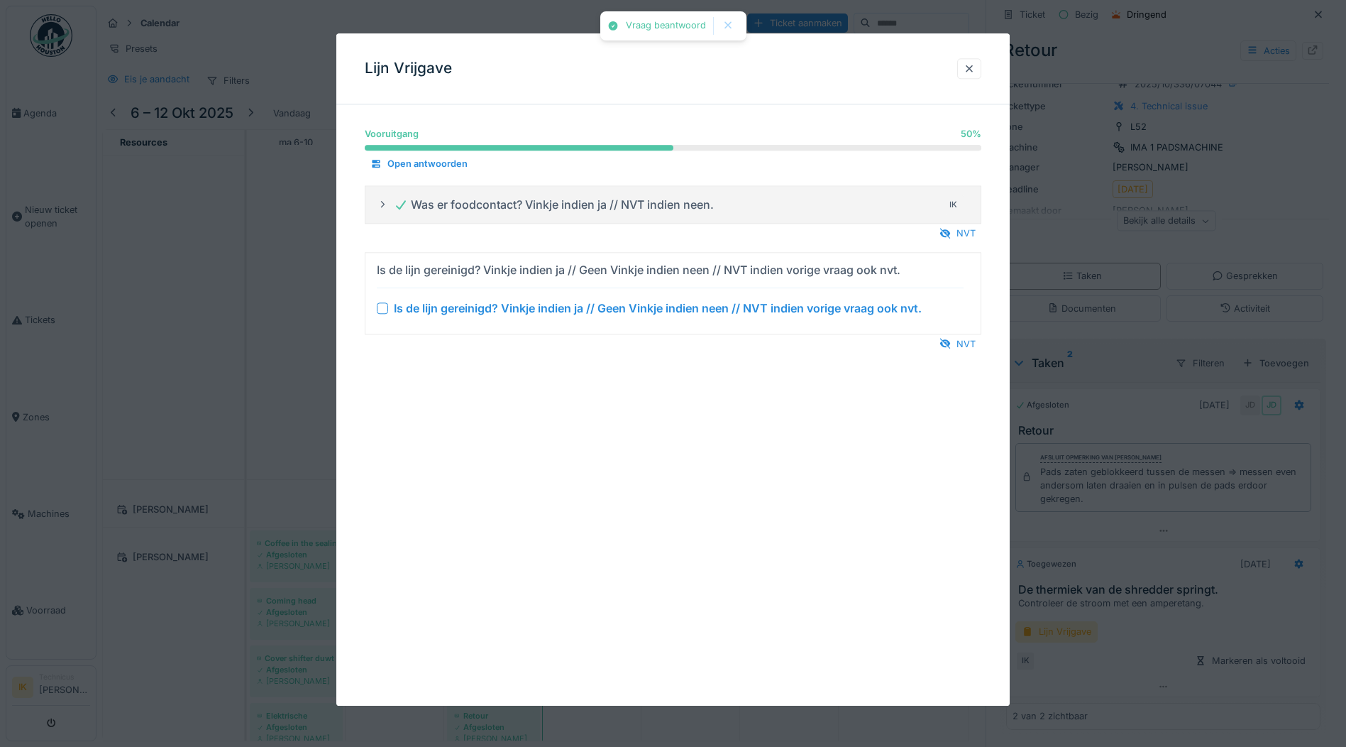
click at [381, 309] on div at bounding box center [382, 307] width 11 height 11
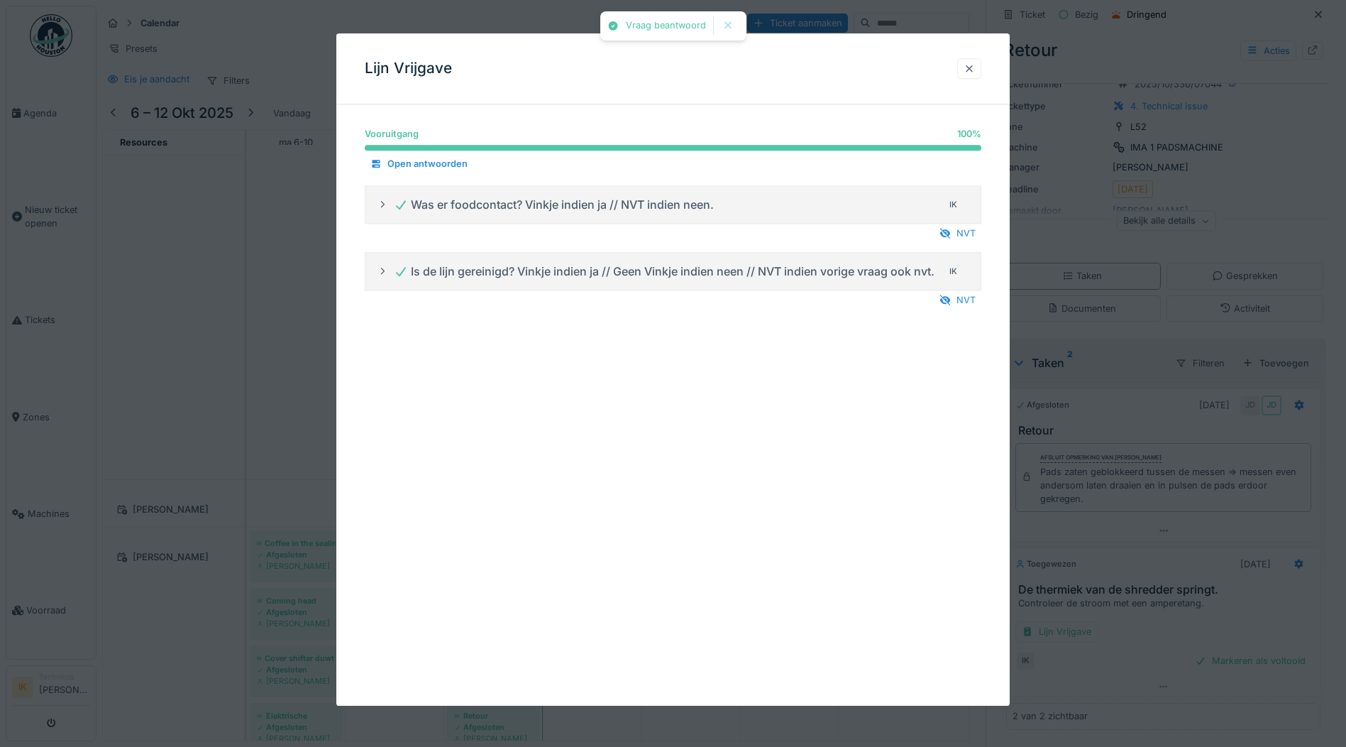
click at [975, 68] on div at bounding box center [969, 68] width 11 height 13
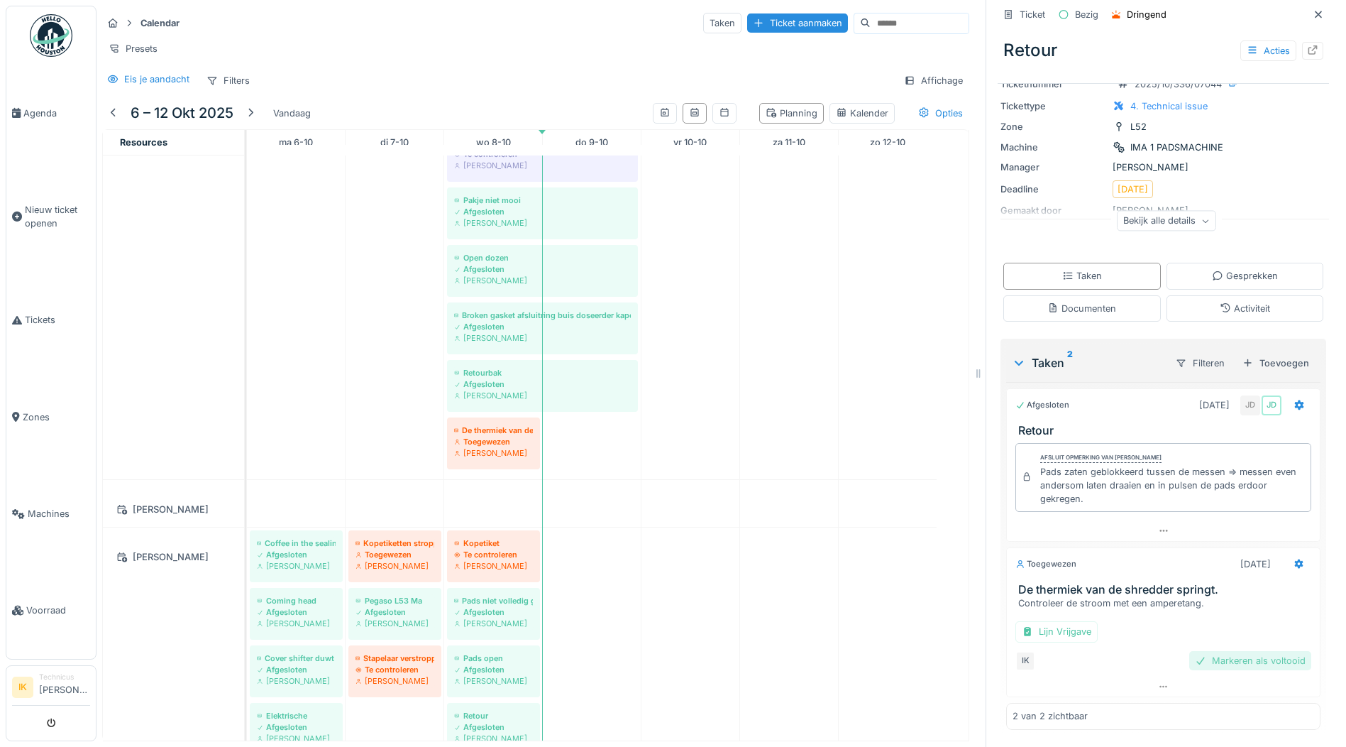
click at [1212, 651] on div "Markeren als voltooid" at bounding box center [1250, 660] width 122 height 19
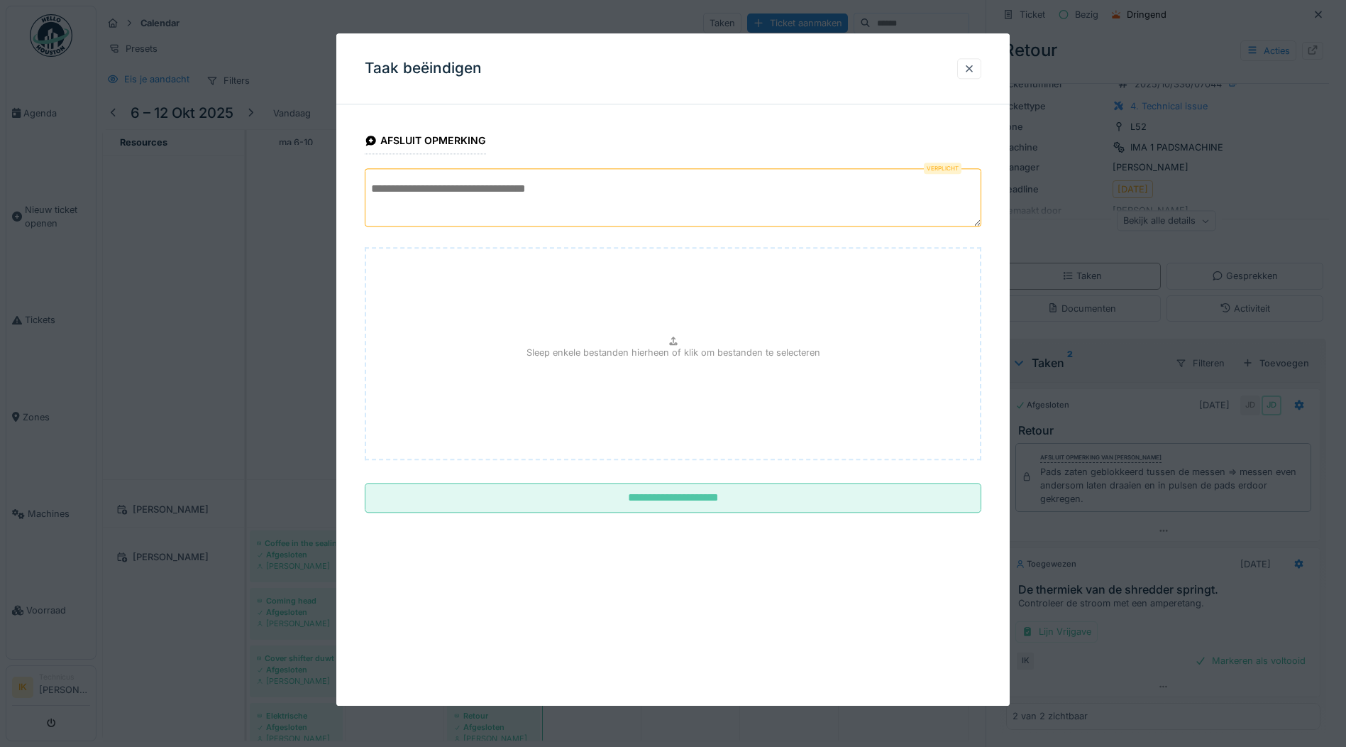
click at [463, 192] on textarea at bounding box center [673, 197] width 617 height 58
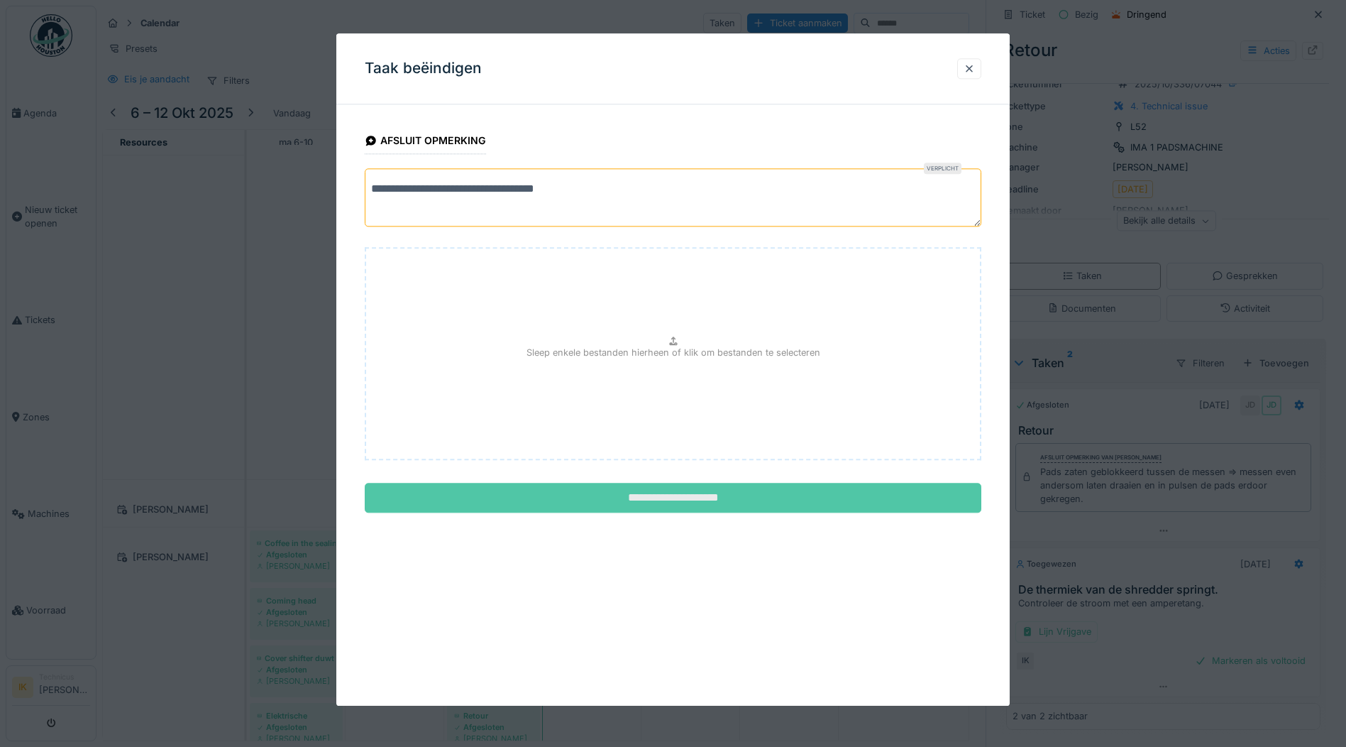
type textarea "**********"
click at [654, 500] on input "**********" at bounding box center [673, 498] width 617 height 30
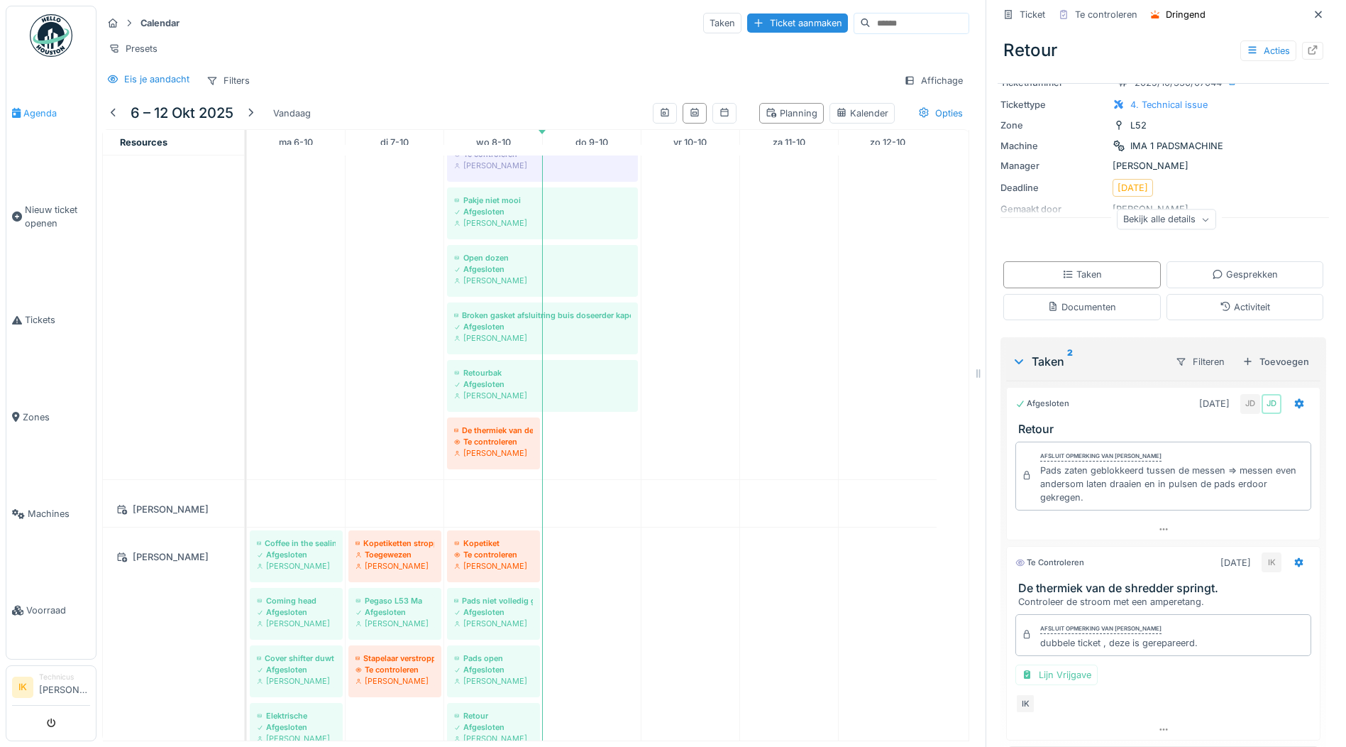
click at [40, 111] on span "Agenda" at bounding box center [56, 112] width 67 height 13
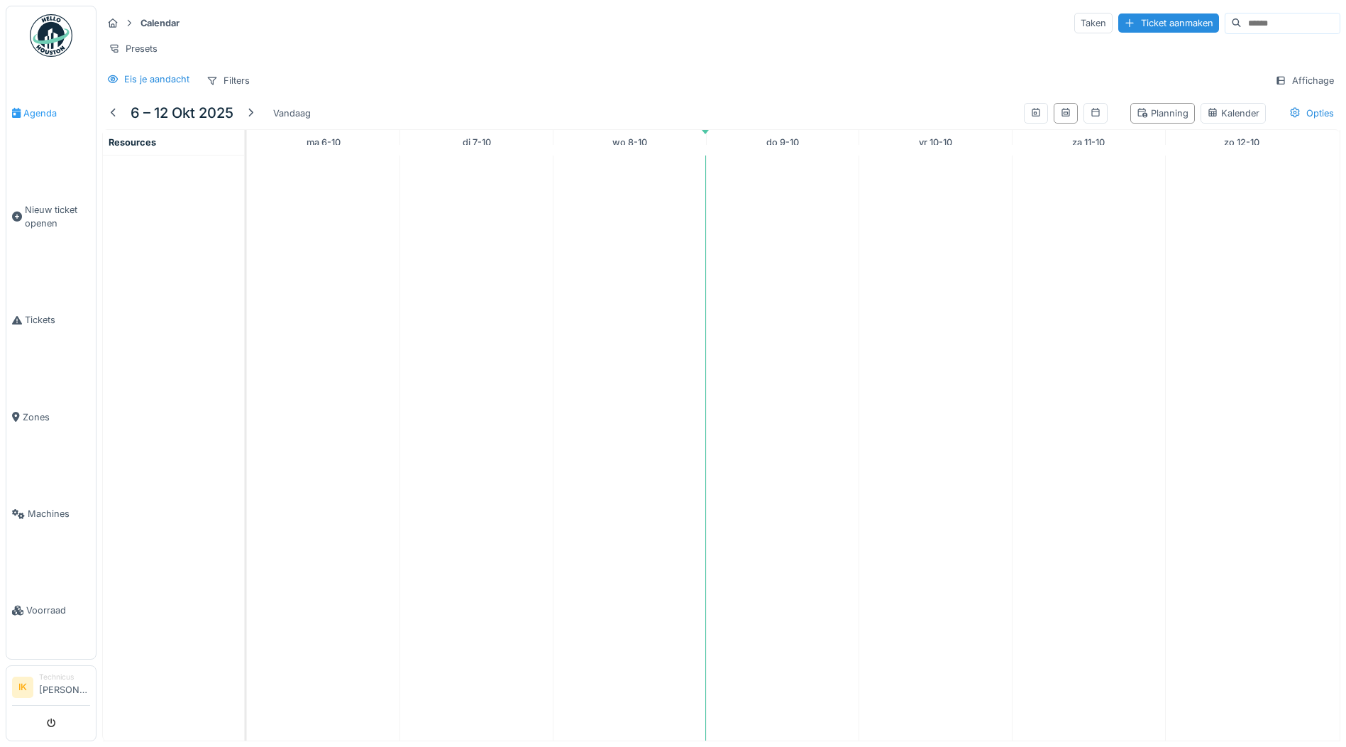
click at [45, 111] on span "Agenda" at bounding box center [56, 112] width 67 height 13
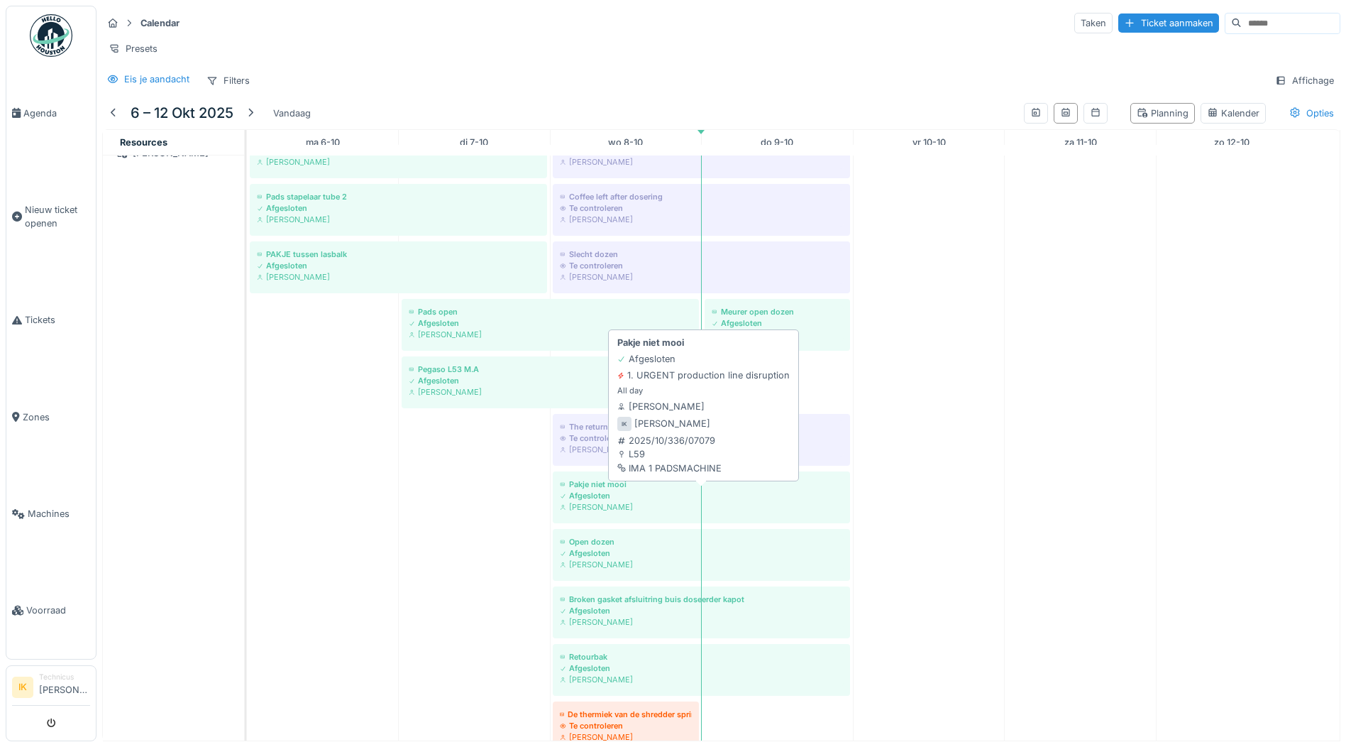
click at [588, 483] on div "Pakje niet mooi" at bounding box center [701, 483] width 283 height 11
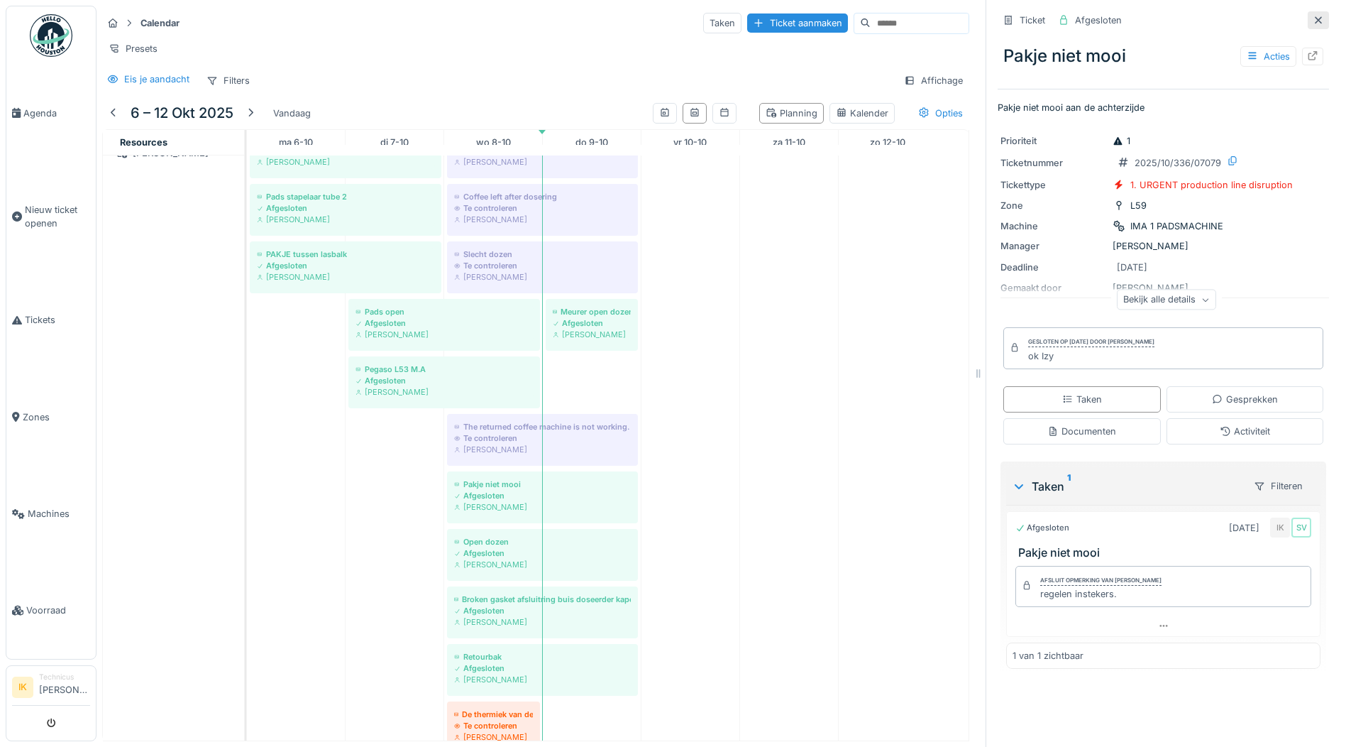
click at [1313, 16] on icon at bounding box center [1318, 20] width 11 height 9
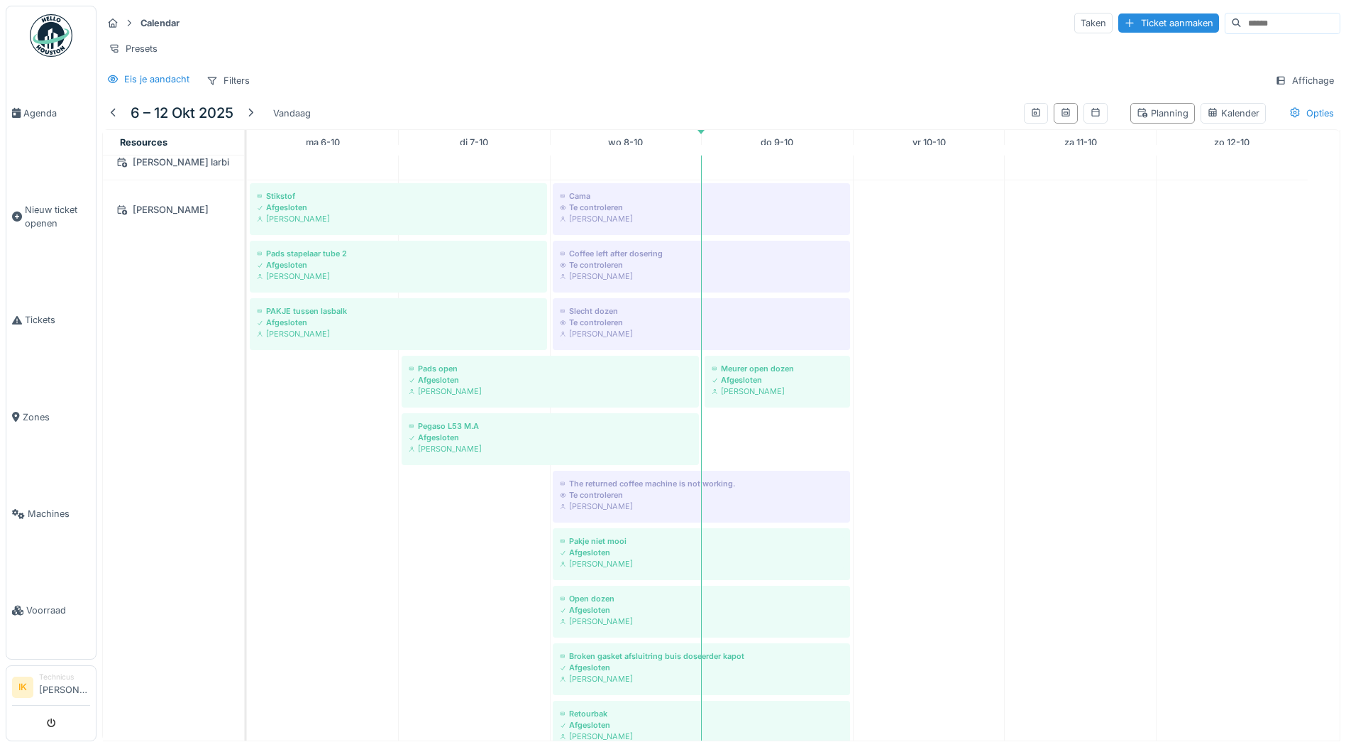
scroll to position [2000, 0]
